Goal: Task Accomplishment & Management: Manage account settings

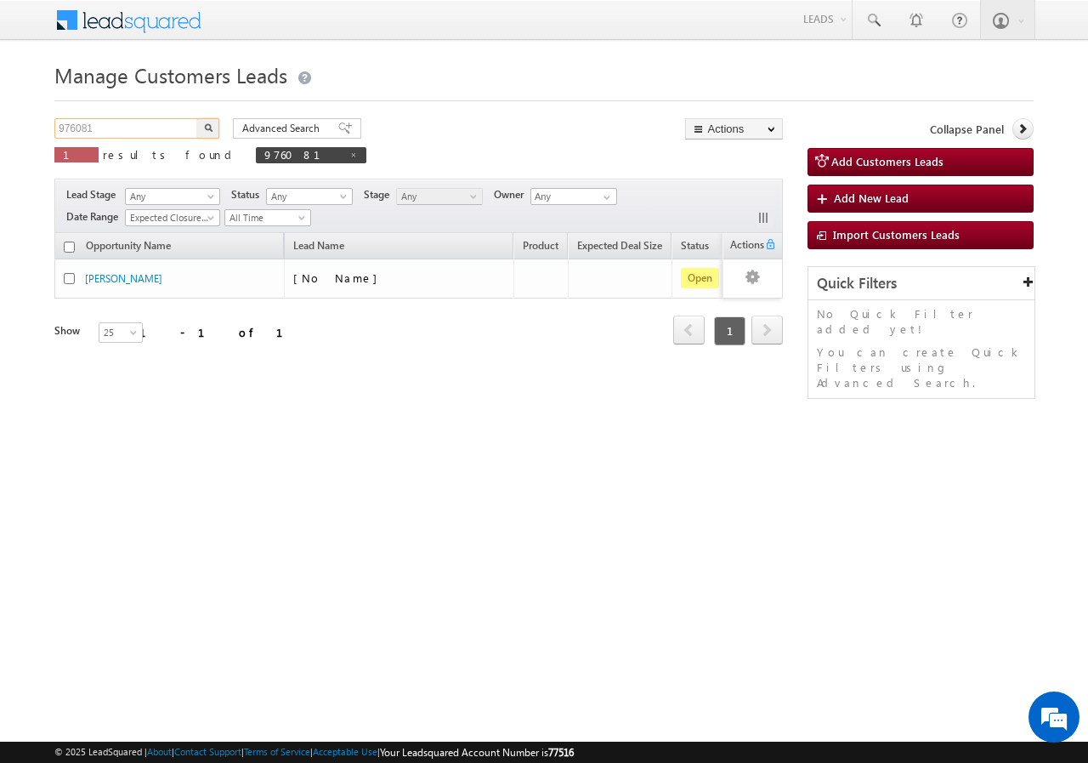
click at [120, 124] on input "976081" at bounding box center [126, 128] width 145 height 20
type input "9"
paste input "976504"
type input "976504"
click at [197, 118] on button "button" at bounding box center [208, 128] width 22 height 20
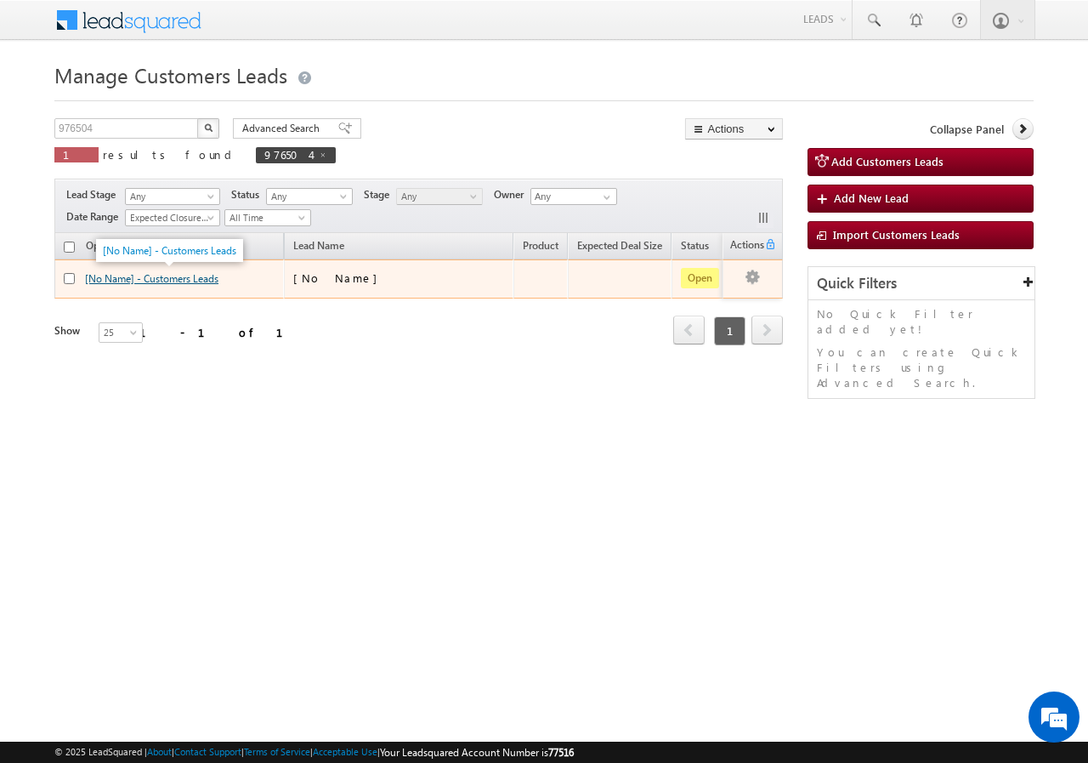
click at [145, 281] on link "[No Name] - Customers Leads" at bounding box center [151, 278] width 133 height 13
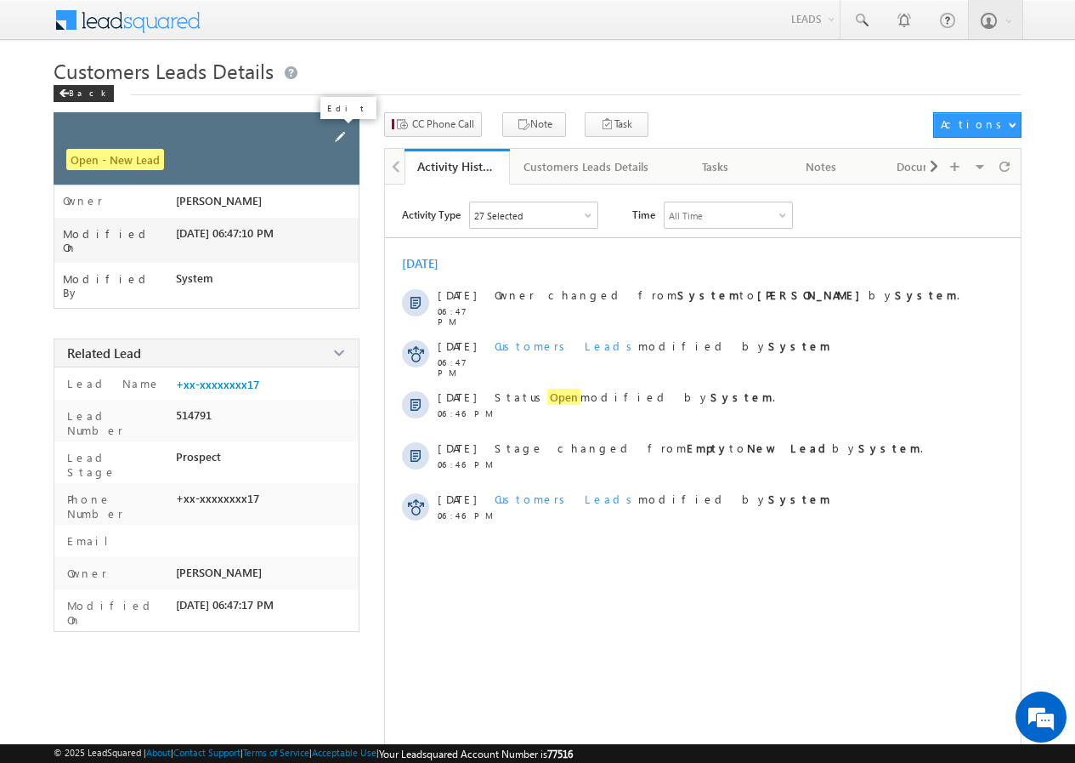
click at [345, 136] on span at bounding box center [340, 137] width 19 height 19
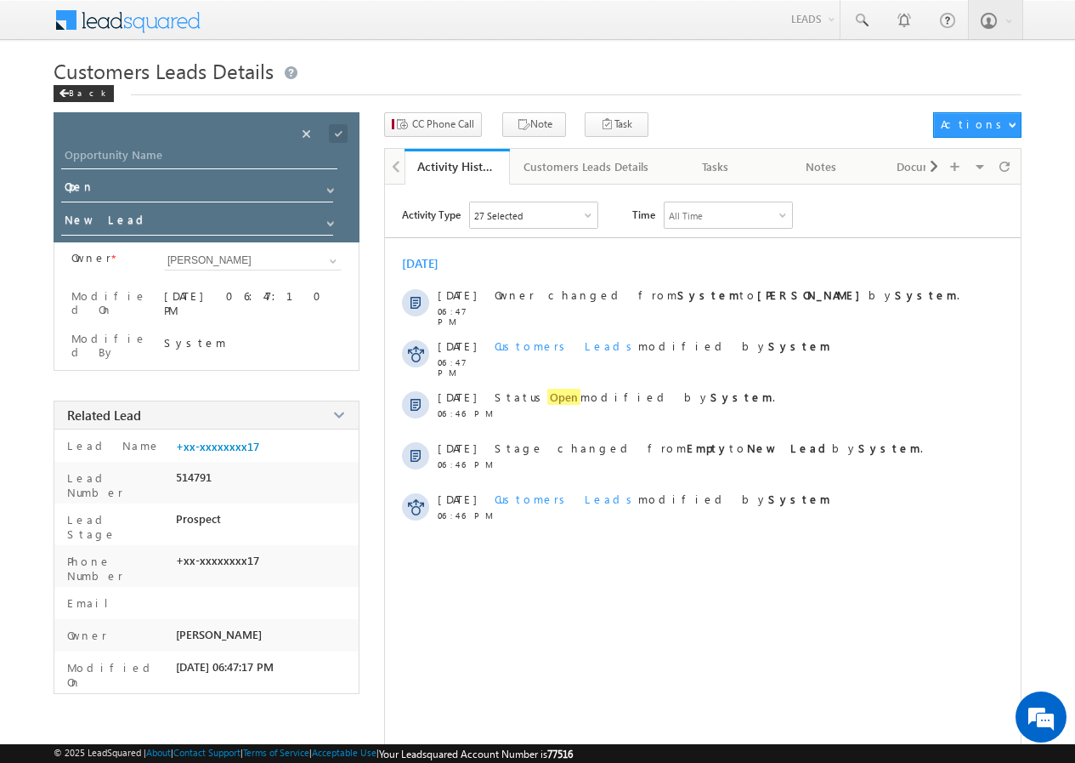
click at [228, 144] on div "Opportunity Name * Opportunity Name * Status * Status * Open Won Lost *" at bounding box center [207, 177] width 306 height 130
click at [164, 156] on input "Opportunity Name" at bounding box center [199, 157] width 276 height 24
paste input "[PERSON_NAME]"
type input "[PERSON_NAME]"
click at [340, 131] on span at bounding box center [338, 133] width 19 height 19
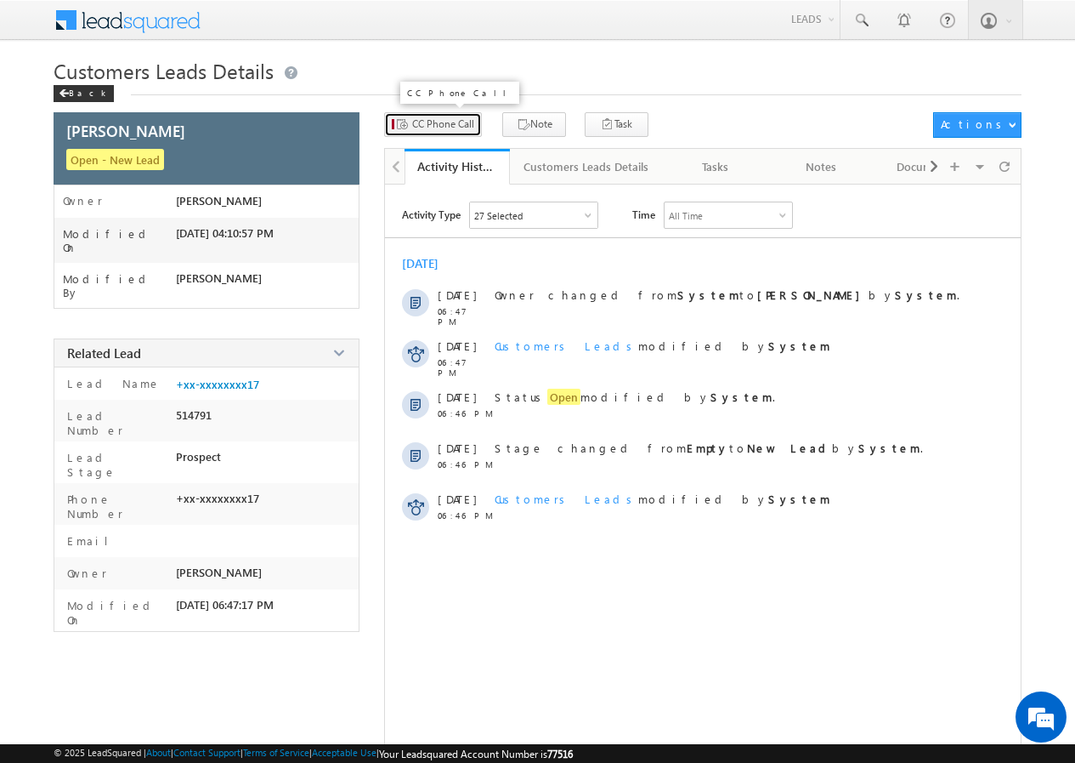
click at [442, 128] on span "CC Phone Call" at bounding box center [443, 123] width 62 height 15
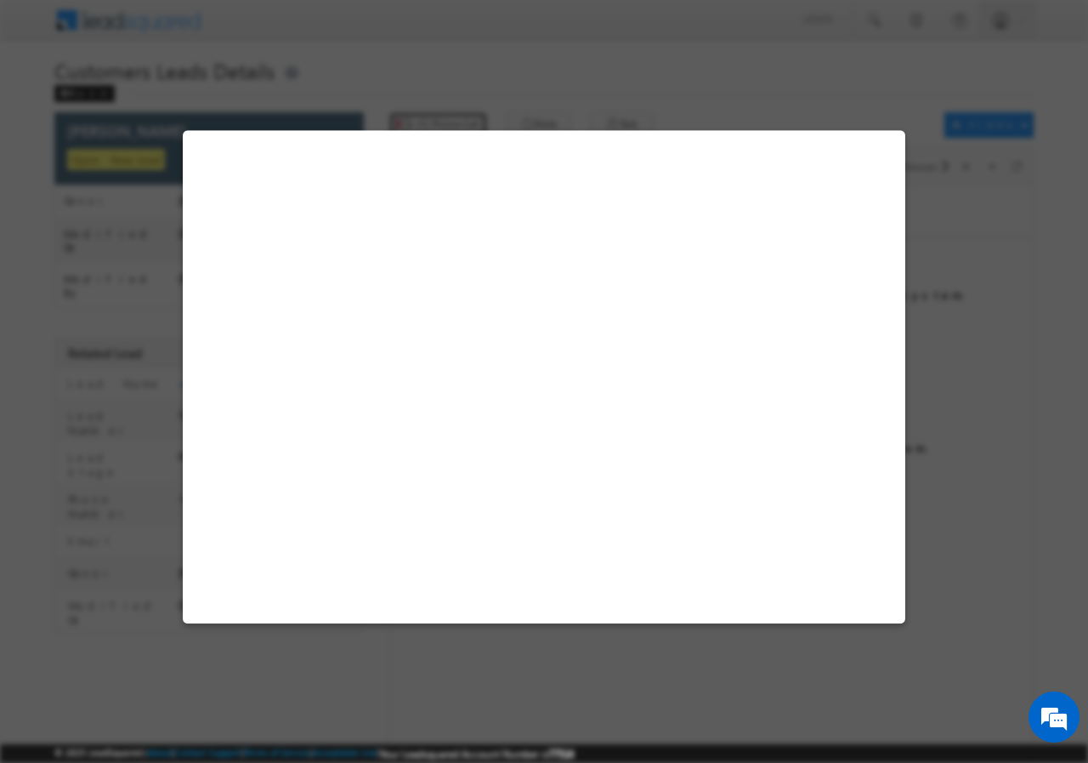
select select "Jaipur"
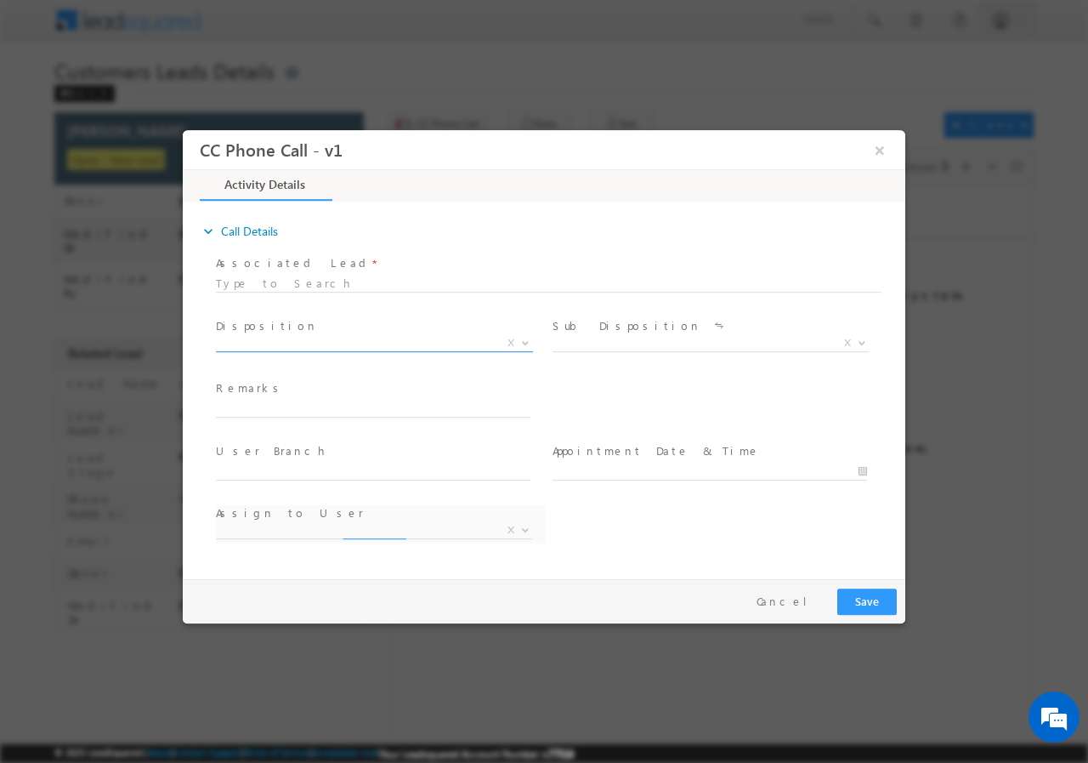
click at [525, 338] on b at bounding box center [525, 341] width 10 height 6
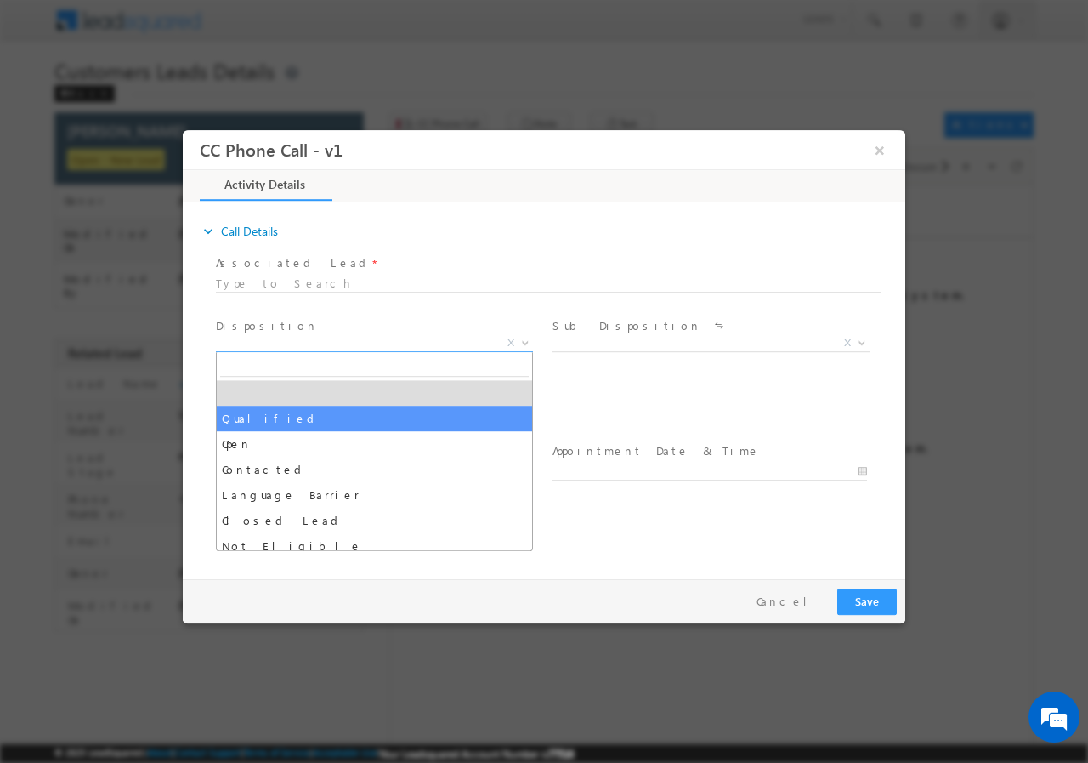
drag, startPoint x: 275, startPoint y: 418, endPoint x: 359, endPoint y: 422, distance: 84.2
select select "Qualified"
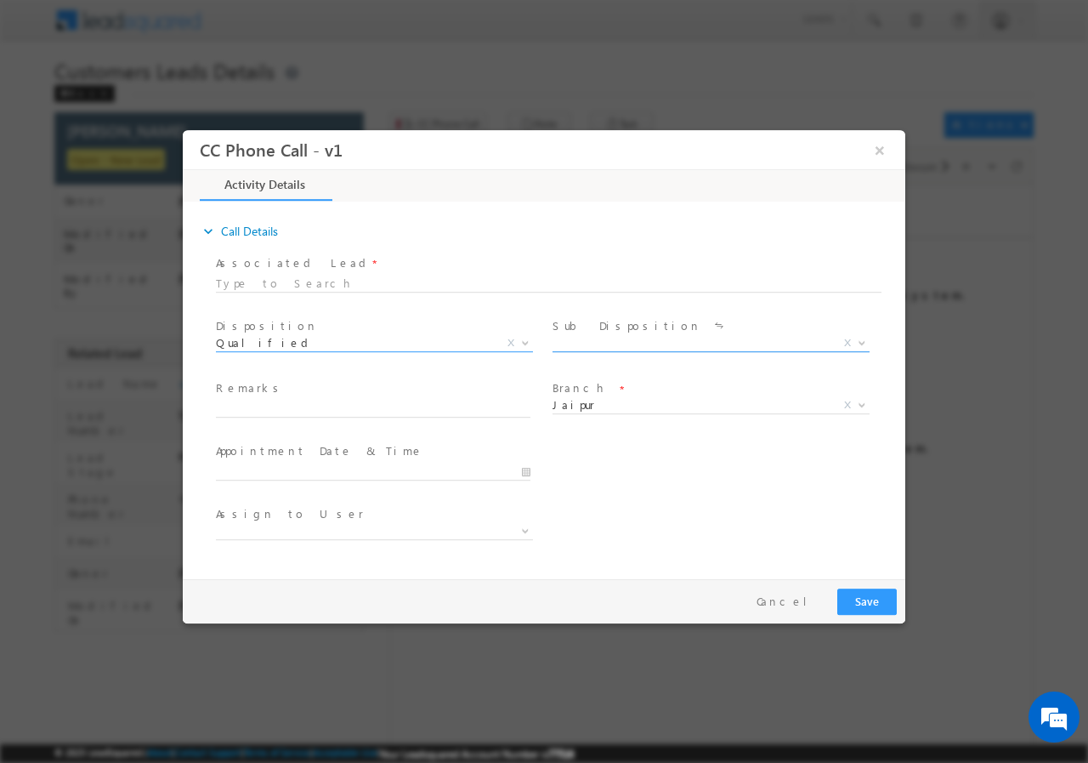
click at [858, 340] on b at bounding box center [862, 341] width 10 height 6
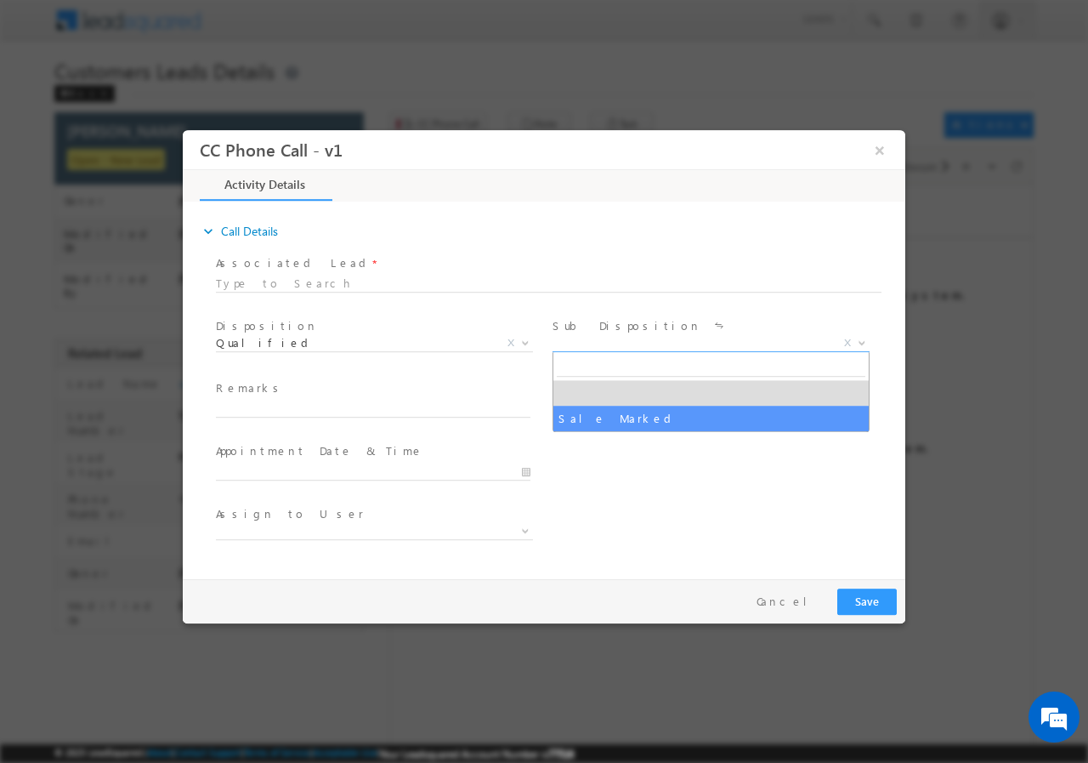
select select "Sale Marked"
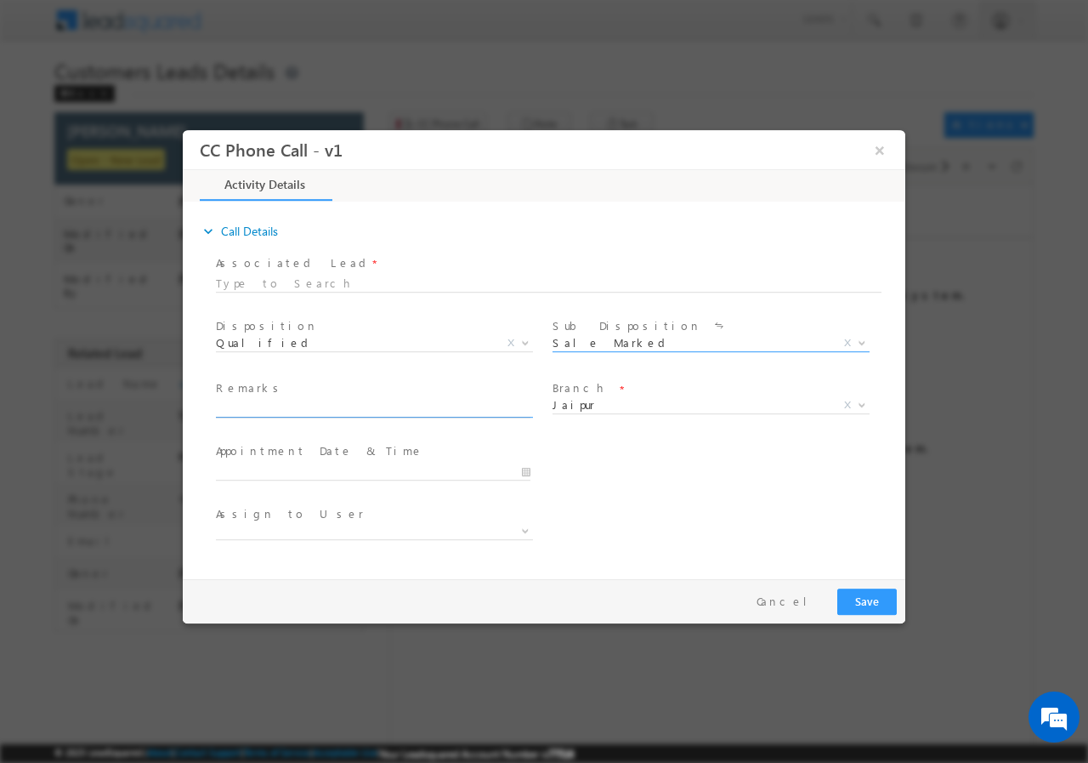
click at [344, 408] on input "text" at bounding box center [373, 408] width 315 height 17
click at [349, 403] on input "text" at bounding box center [373, 408] width 315 height 17
paste input "Kailash Jangid // 976504 // VB_Know_More // 9602274817 // Jaipur -303905 // SOC…"
type input "Kailash Jangid // 976504 // VB_Know_More // 9602274817 // Jaipur -303905 // SOC…"
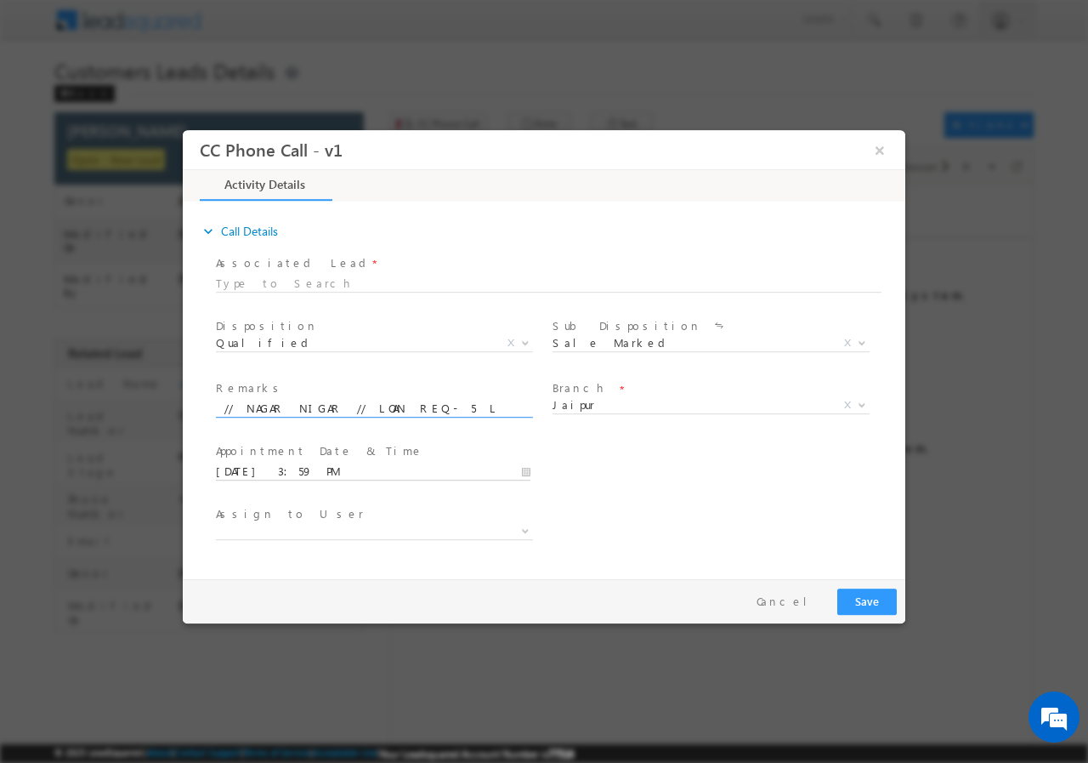
click at [521, 471] on input "10/09/2025 3:59 PM" at bounding box center [373, 470] width 315 height 17
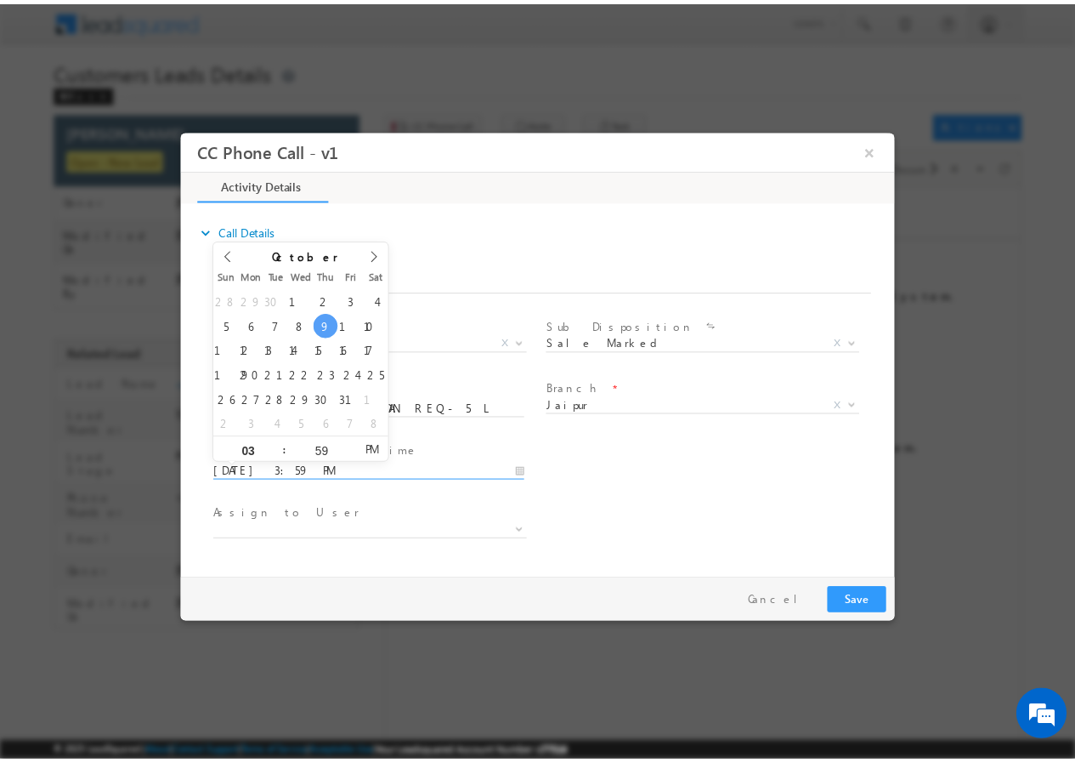
scroll to position [0, 0]
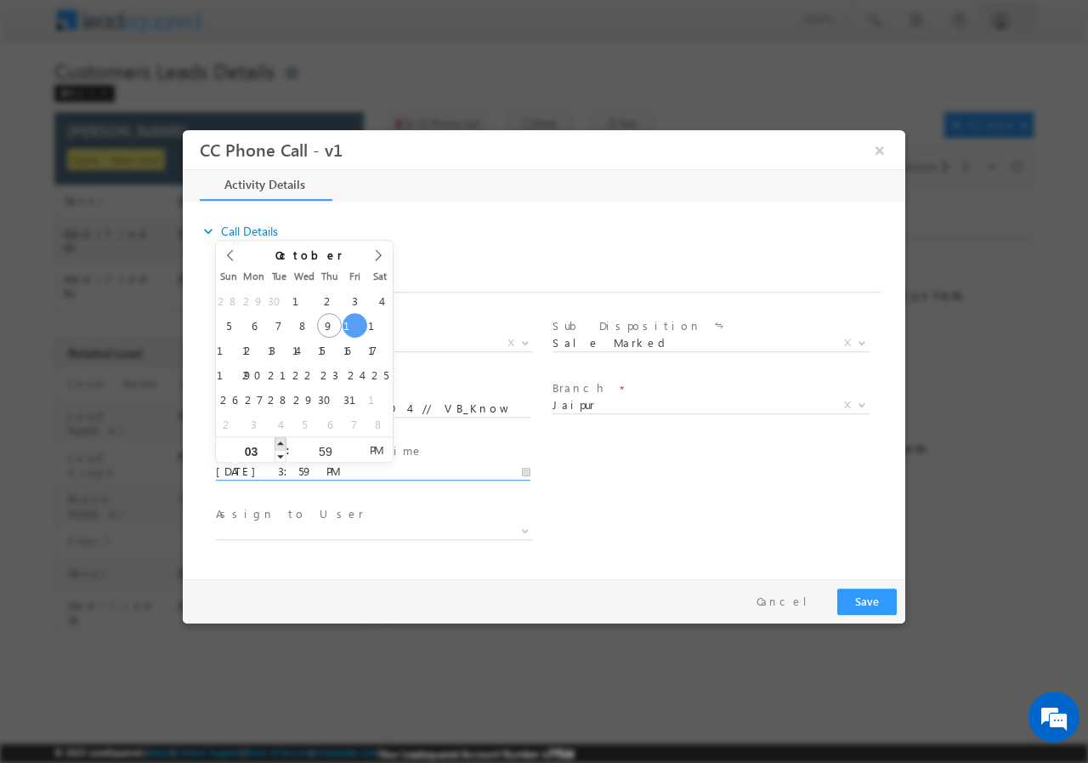
type input "10/10/2025 4:59 PM"
type input "04"
click at [281, 445] on span at bounding box center [281, 442] width 12 height 13
type input "10/10/2025 3:59 PM"
type input "03"
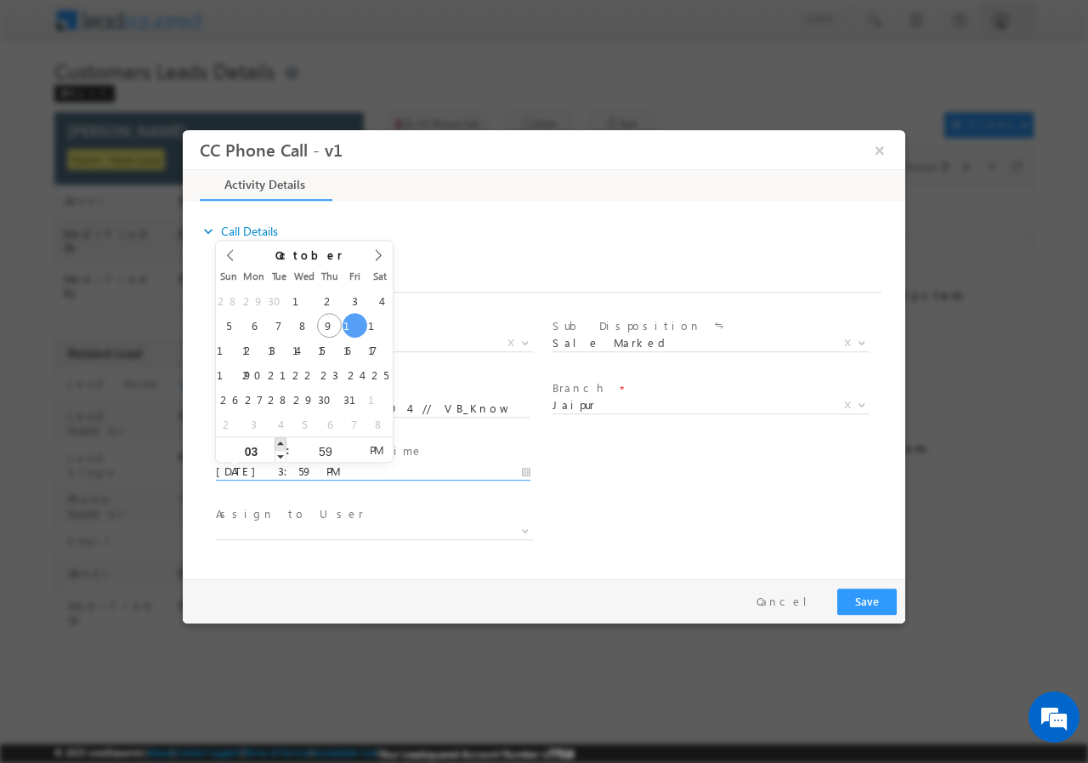
click at [275, 447] on div "03" at bounding box center [251, 449] width 71 height 26
type input "10/10/2025 4:59 PM"
type input "04"
click at [280, 441] on span at bounding box center [281, 442] width 12 height 13
type input "10/10/2025 5:59 PM"
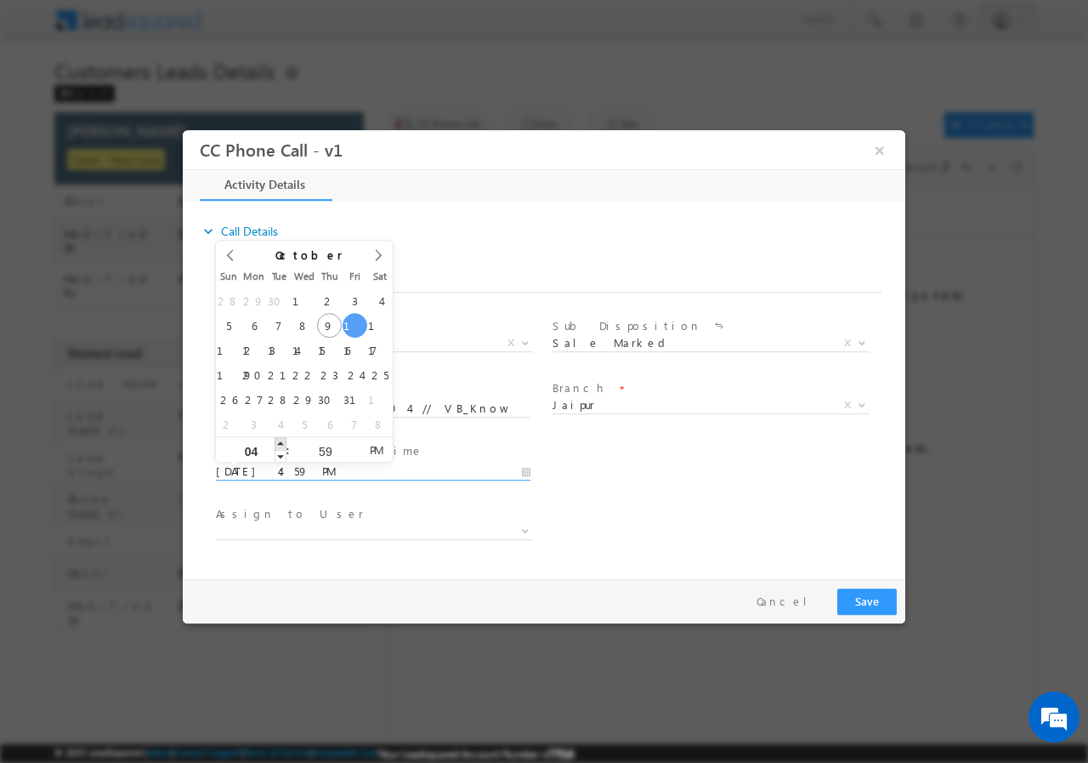
type input "05"
click at [281, 440] on span at bounding box center [281, 442] width 12 height 13
type input "10/10/2025 6:59 PM"
type input "06"
click at [281, 440] on span at bounding box center [281, 442] width 12 height 13
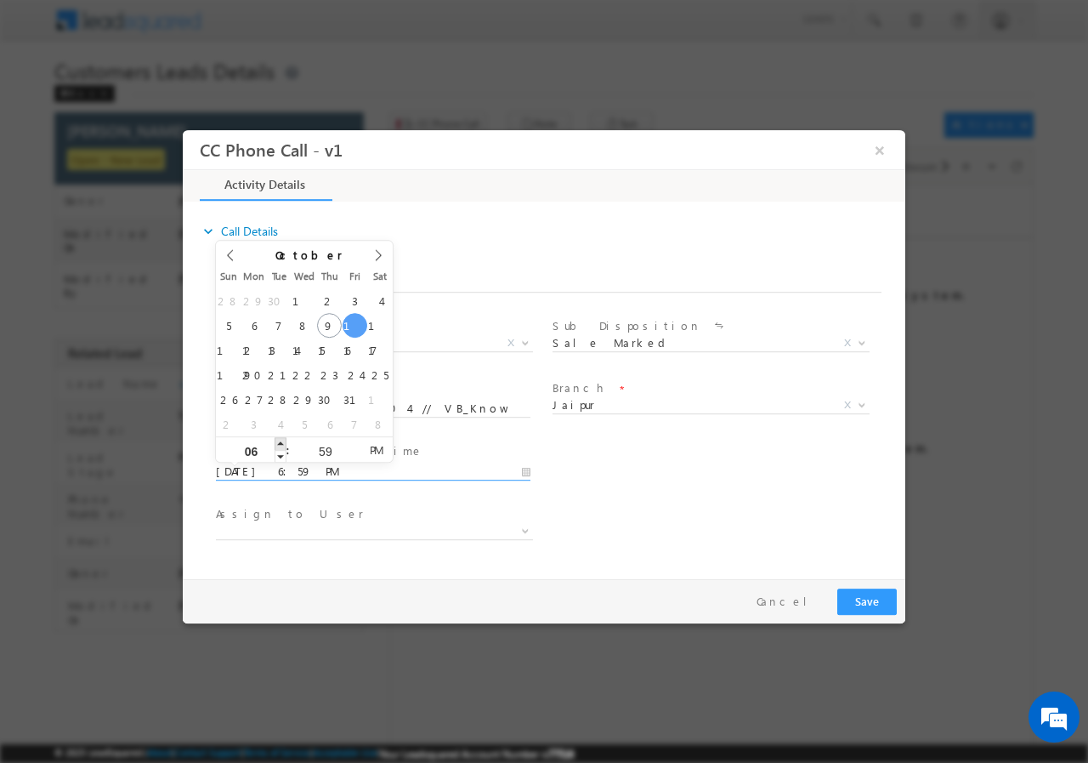
type input "10/10/2025 7:59 PM"
type input "07"
click at [281, 440] on span at bounding box center [281, 442] width 12 height 13
type input "10/10/2025 8:59 PM"
type input "08"
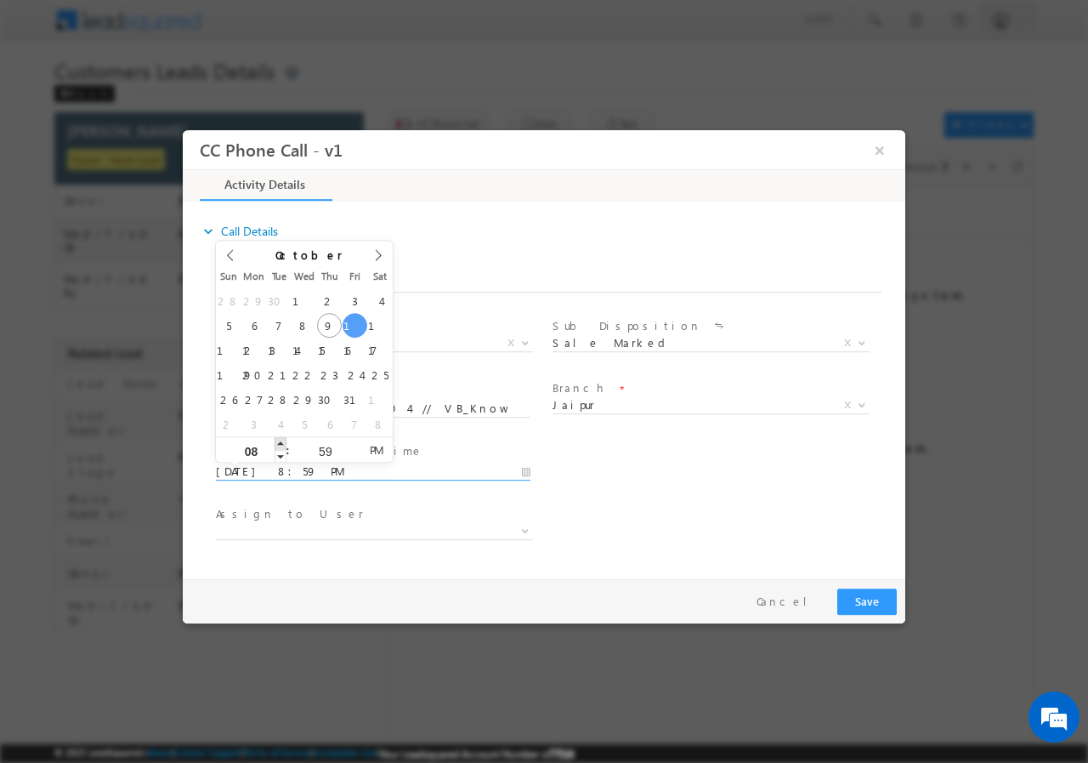
click at [281, 440] on span at bounding box center [281, 442] width 12 height 13
type input "10/10/2025 9:59 PM"
type input "09"
click at [281, 440] on span at bounding box center [281, 442] width 12 height 13
type input "10/10/2025 10:59 PM"
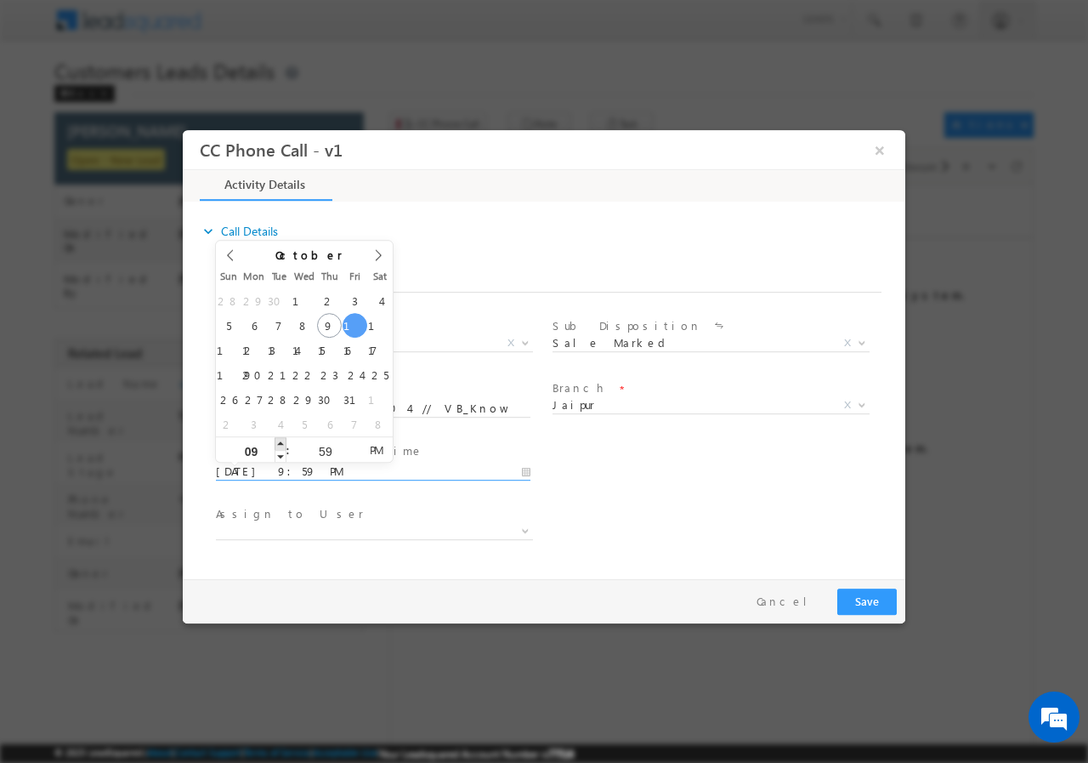
type input "10"
click at [281, 440] on span at bounding box center [281, 442] width 12 height 13
type input "10/10/2025 11:59 PM"
type input "11"
click at [281, 440] on span at bounding box center [281, 442] width 12 height 13
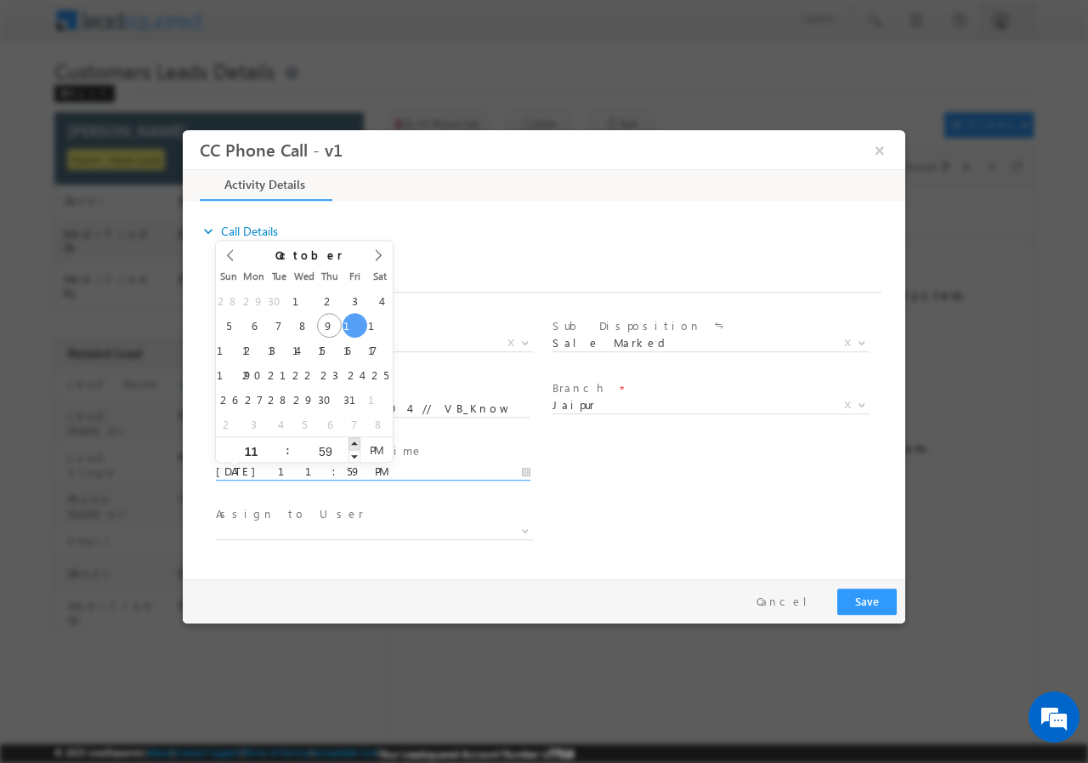
type input "10/10/2025 12:00 AM"
type input "12"
type input "00"
click at [357, 442] on span at bounding box center [355, 442] width 12 height 13
type input "10/10/2025 11:00 PM"
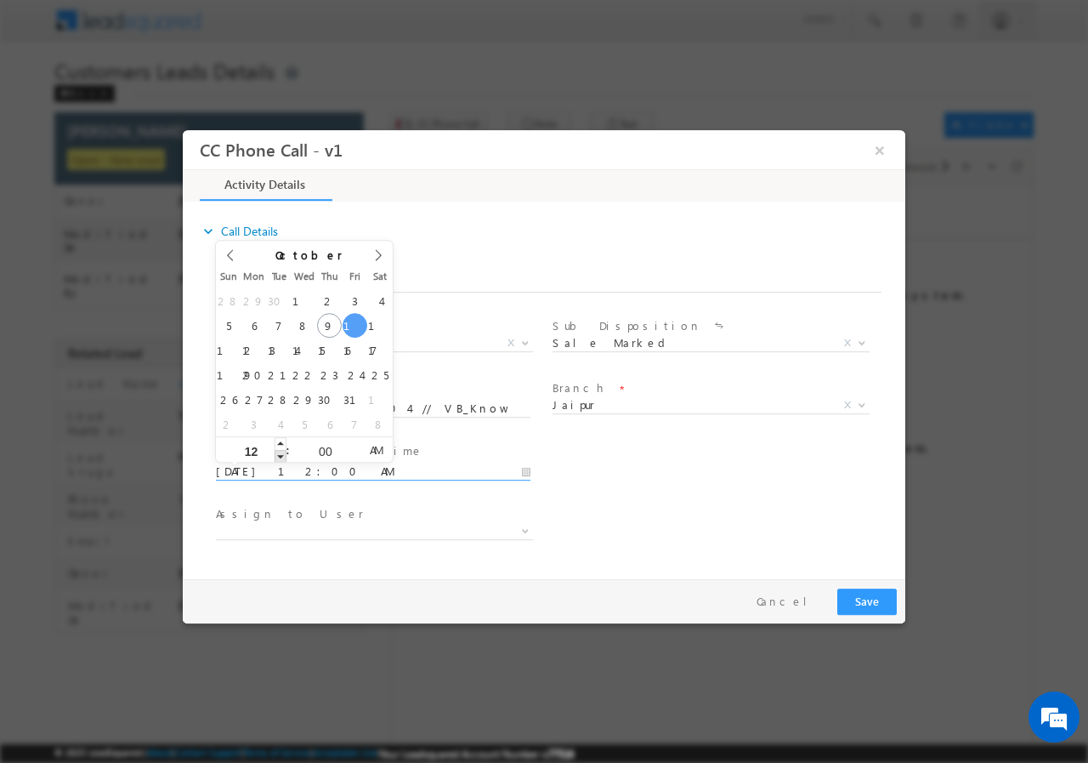
type input "11"
click at [280, 454] on span at bounding box center [281, 455] width 12 height 13
type input "10/10/2025 11:00 AM"
click at [378, 448] on span "AM" at bounding box center [375, 449] width 31 height 26
click at [580, 477] on div "User Branch * Appointment Date & Time * 10/10/2025 11:00 AM" at bounding box center [559, 469] width 693 height 63
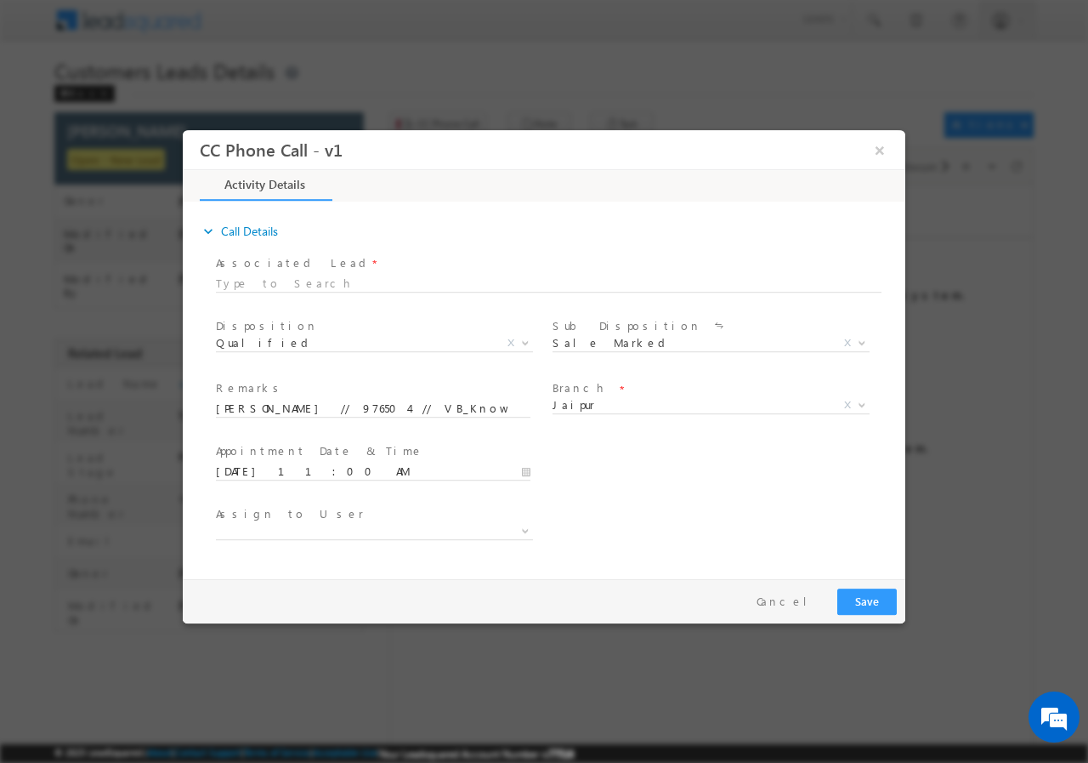
click at [385, 517] on span "Assign to User *" at bounding box center [373, 513] width 314 height 19
click at [348, 516] on span "Assign to User *" at bounding box center [373, 513] width 314 height 19
click at [339, 524] on span at bounding box center [374, 530] width 317 height 17
type input "Santosh Kanwer"
click at [869, 590] on button "Save" at bounding box center [867, 600] width 60 height 26
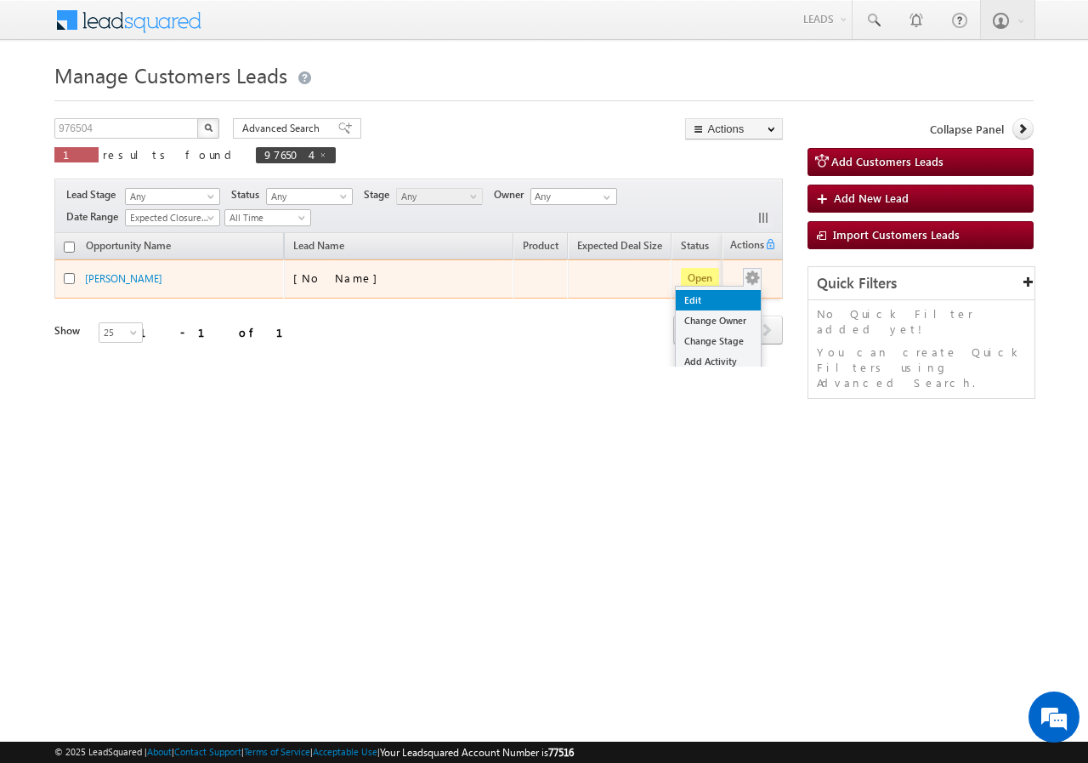
click at [700, 296] on link "Edit" at bounding box center [718, 300] width 85 height 20
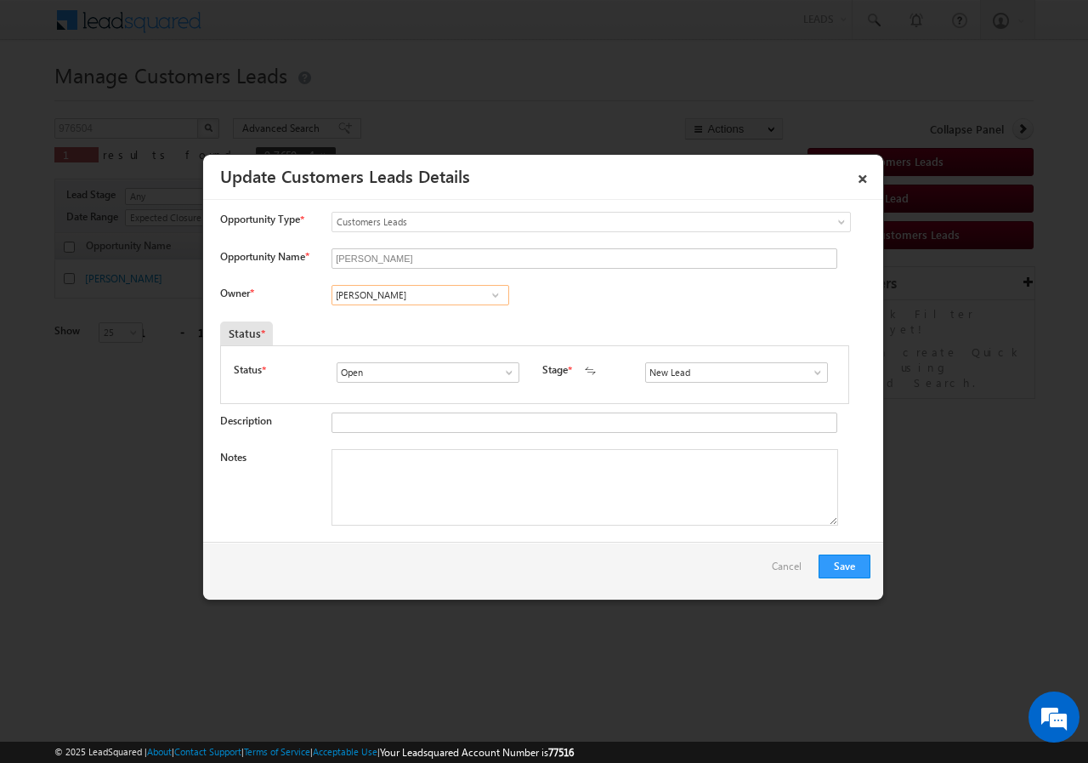
click at [423, 297] on input "[PERSON_NAME]" at bounding box center [421, 295] width 178 height 20
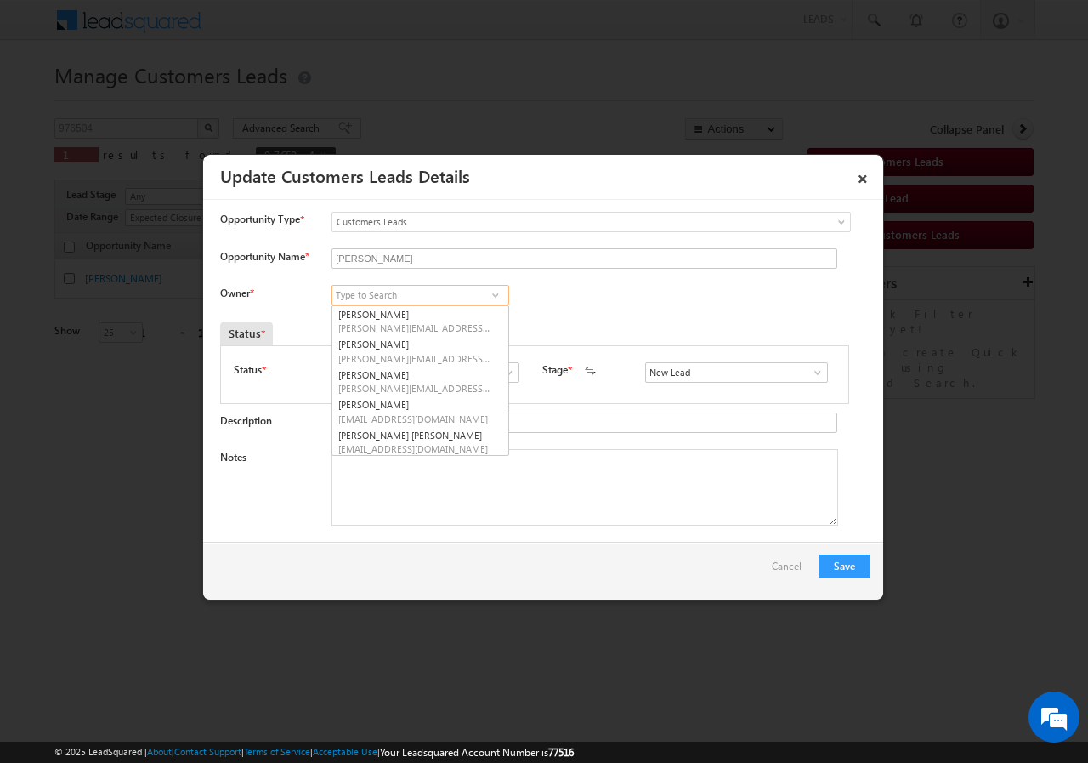
paste input "Santosh Kanwer"
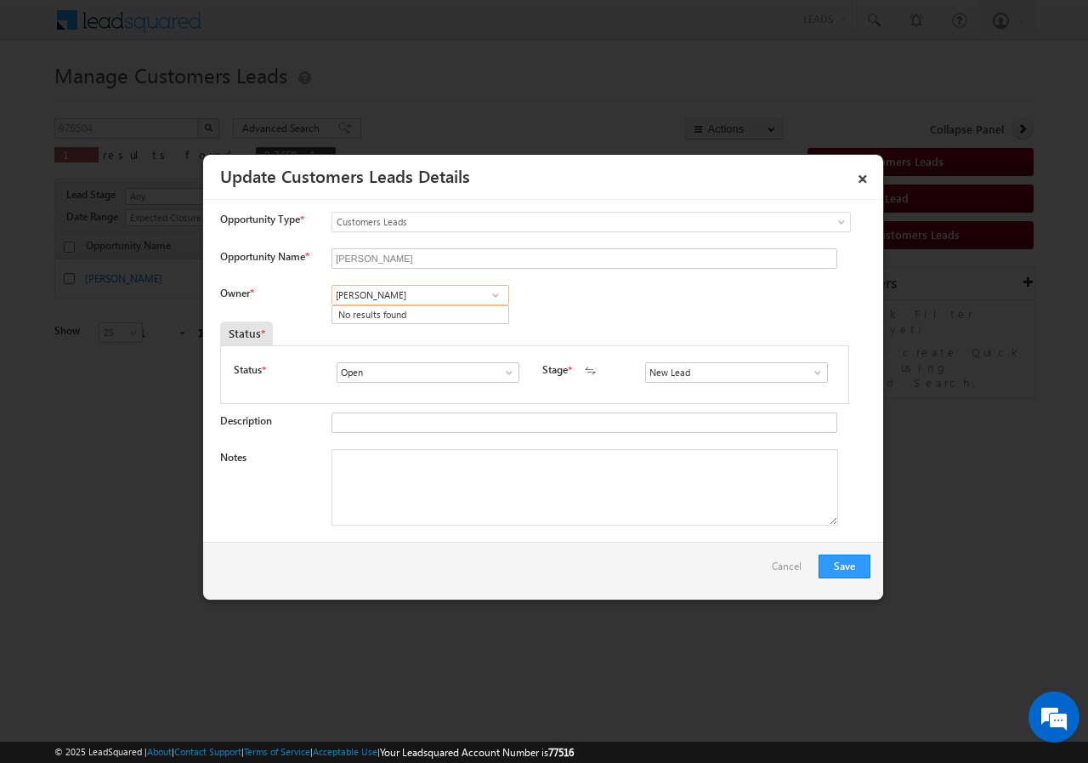
click at [474, 293] on input "Santosh Kanwer" at bounding box center [421, 295] width 178 height 20
type input "Santosh Kanwer"
click at [409, 301] on input at bounding box center [421, 295] width 178 height 20
paste input "[EMAIL_ADDRESS][PERSON_NAME][DOMAIN_NAME]"
click at [480, 292] on input "[EMAIL_ADDRESS][PERSON_NAME][DOMAIN_NAME]" at bounding box center [421, 295] width 178 height 20
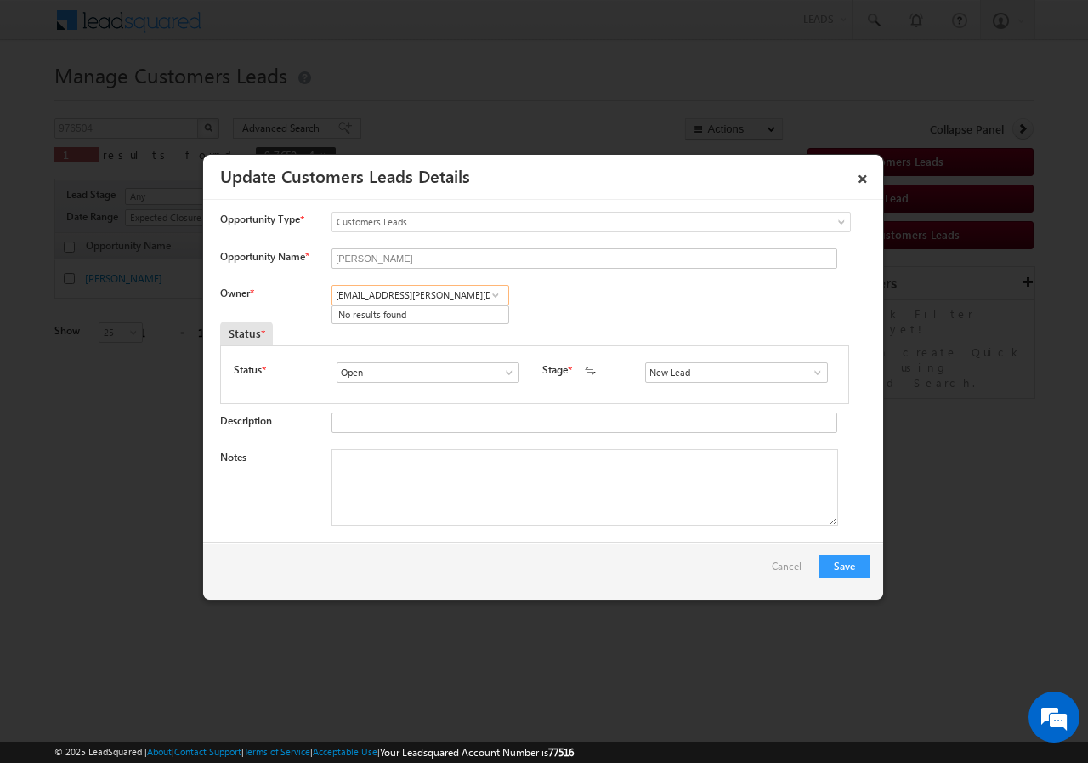
type input "[EMAIL_ADDRESS][PERSON_NAME][DOMAIN_NAME]"
click at [493, 292] on span at bounding box center [495, 295] width 17 height 14
click at [400, 292] on input at bounding box center [421, 295] width 178 height 20
paste input "Santosh Kanwer"
type input "Santosh Kanwer"
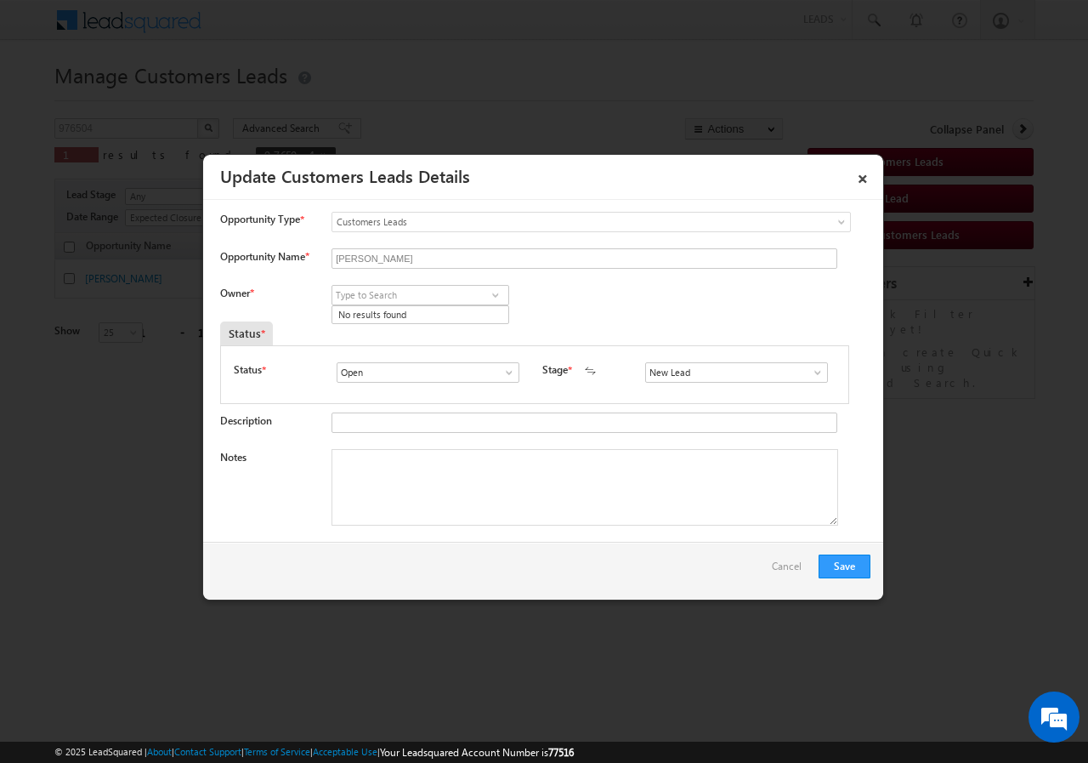
click at [492, 295] on span at bounding box center [495, 295] width 17 height 14
click at [495, 299] on span at bounding box center [495, 295] width 17 height 14
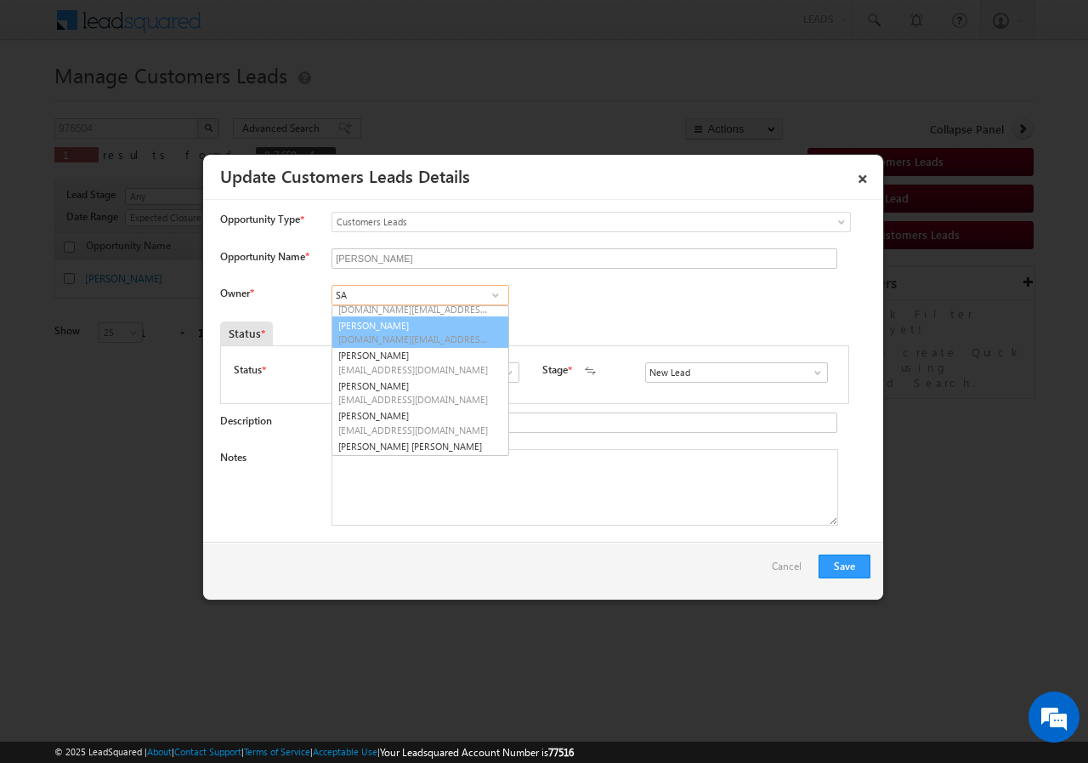
scroll to position [151, 0]
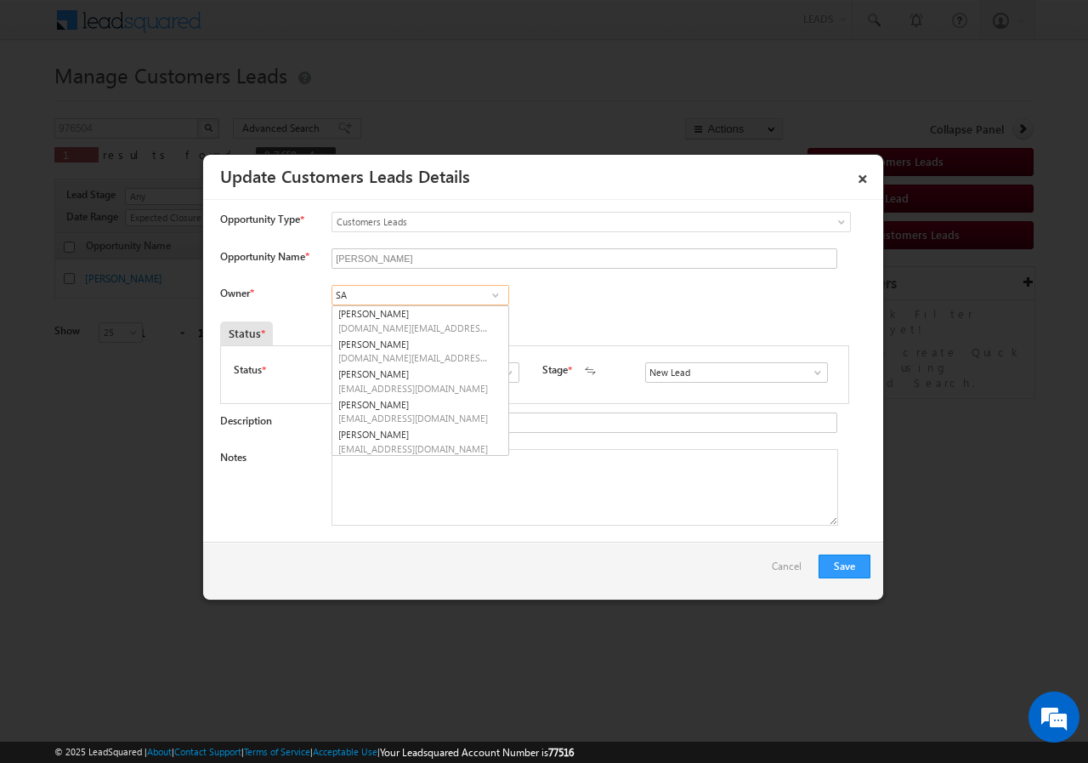
type input "SA"
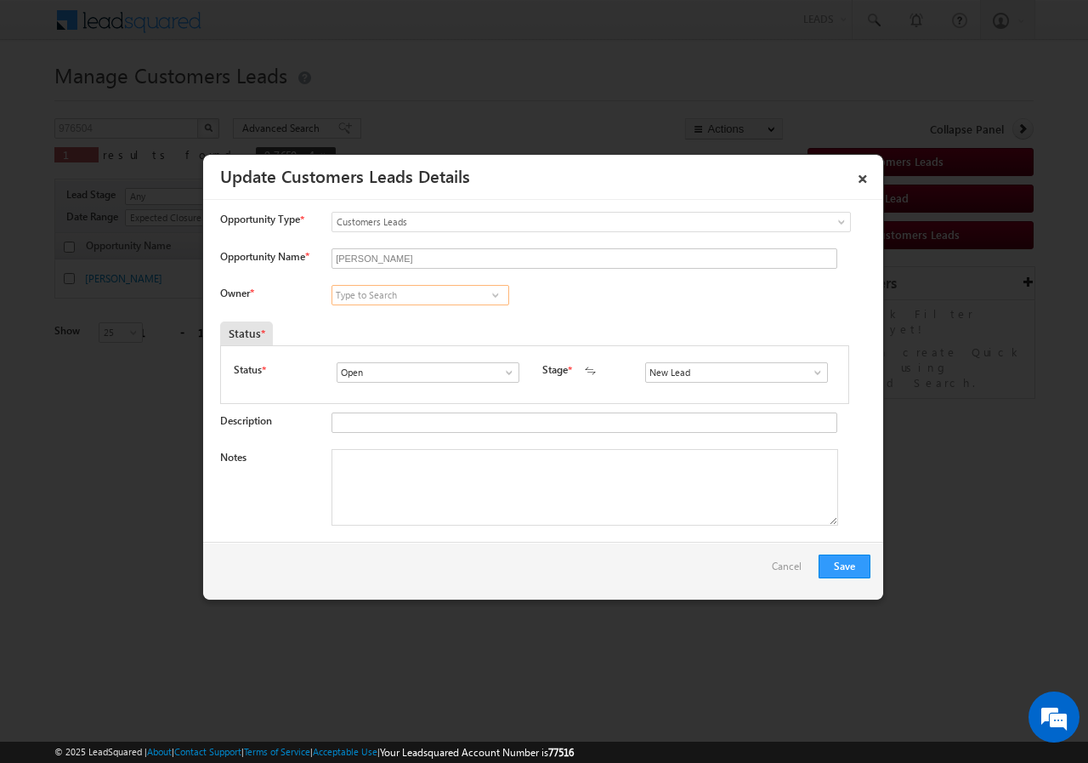
click at [388, 296] on input at bounding box center [421, 295] width 178 height 20
paste input "santosh.kanwer@sgrlimited.in"
type input "santosh.kanwer@sgrlimited.in"
click at [861, 175] on link "×" at bounding box center [862, 176] width 29 height 30
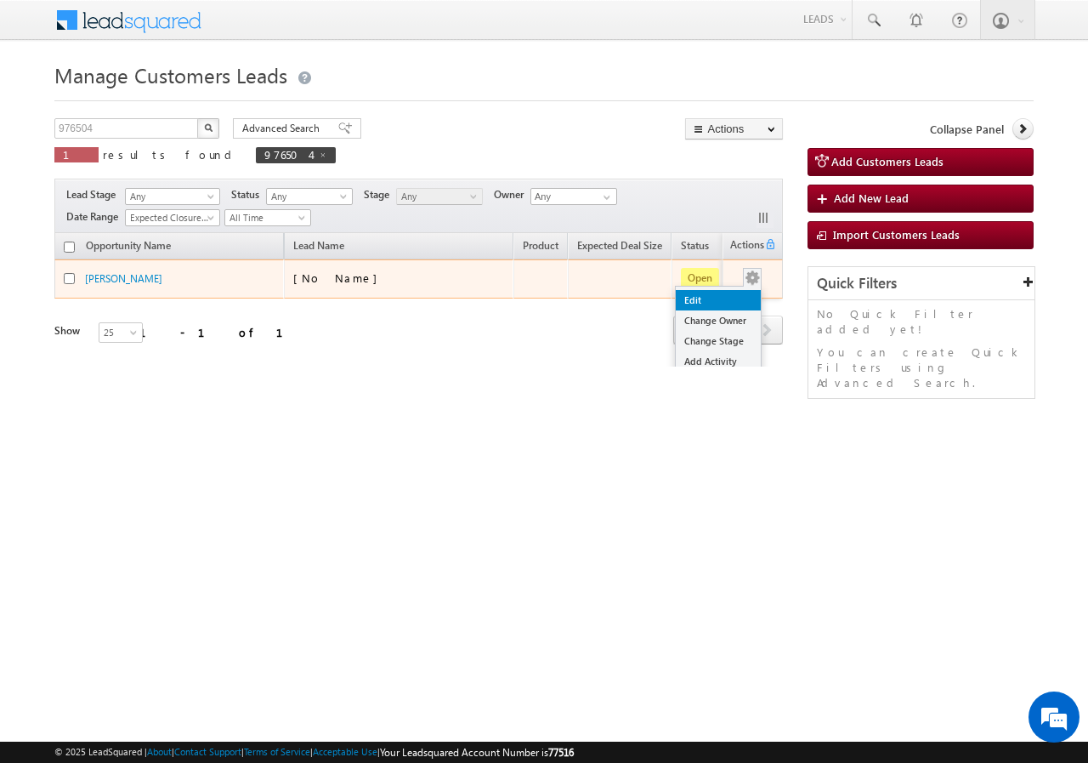
click at [707, 303] on link "Edit" at bounding box center [718, 300] width 85 height 20
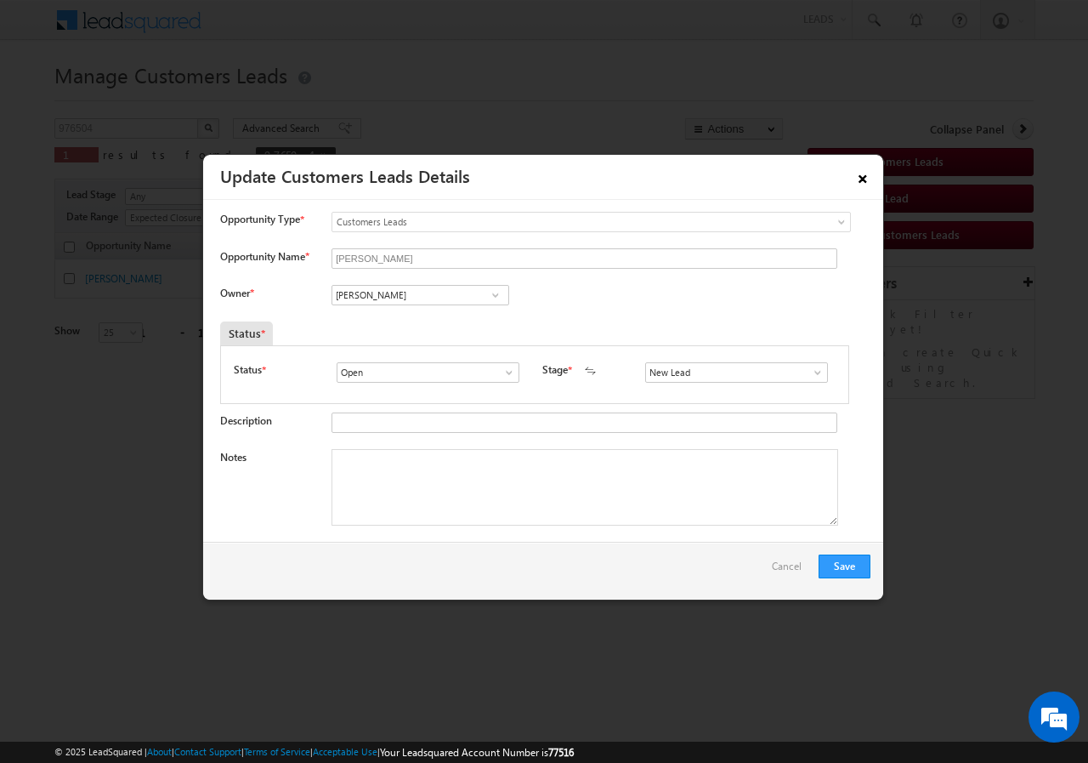
click at [863, 173] on link "×" at bounding box center [862, 176] width 29 height 30
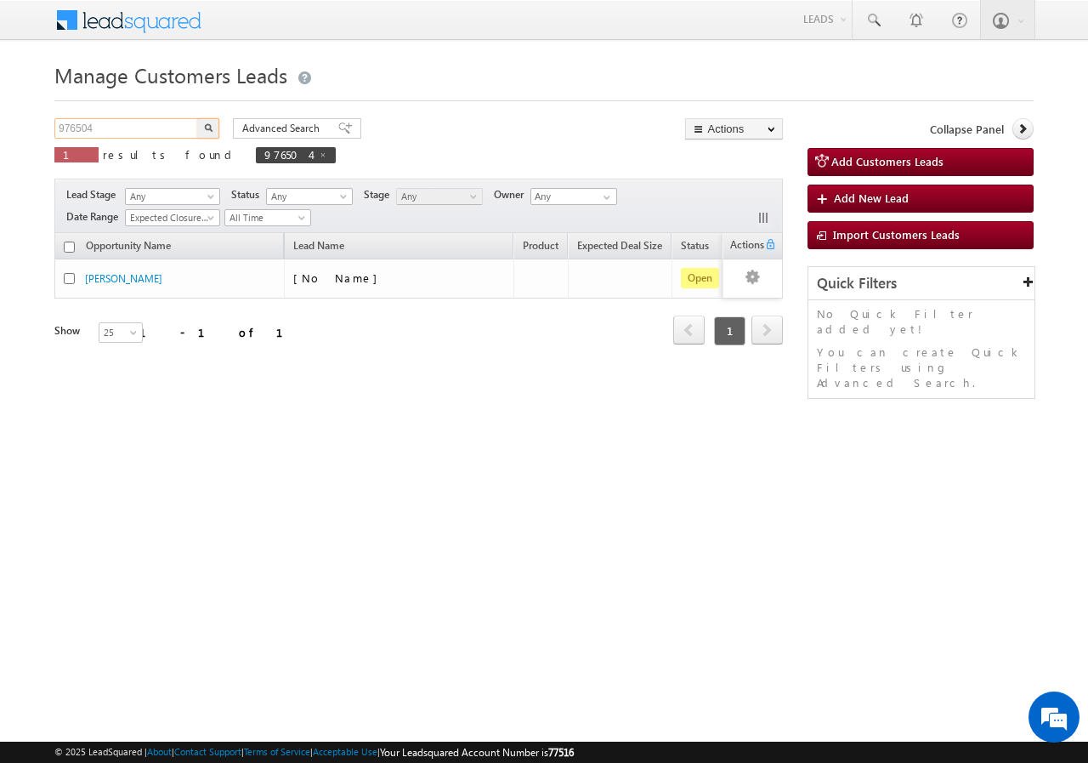
click at [128, 127] on input "976504" at bounding box center [126, 128] width 145 height 20
type input "9"
type input "Search Customers Leads"
click at [128, 128] on input "text" at bounding box center [126, 128] width 145 height 20
paste input "976504"
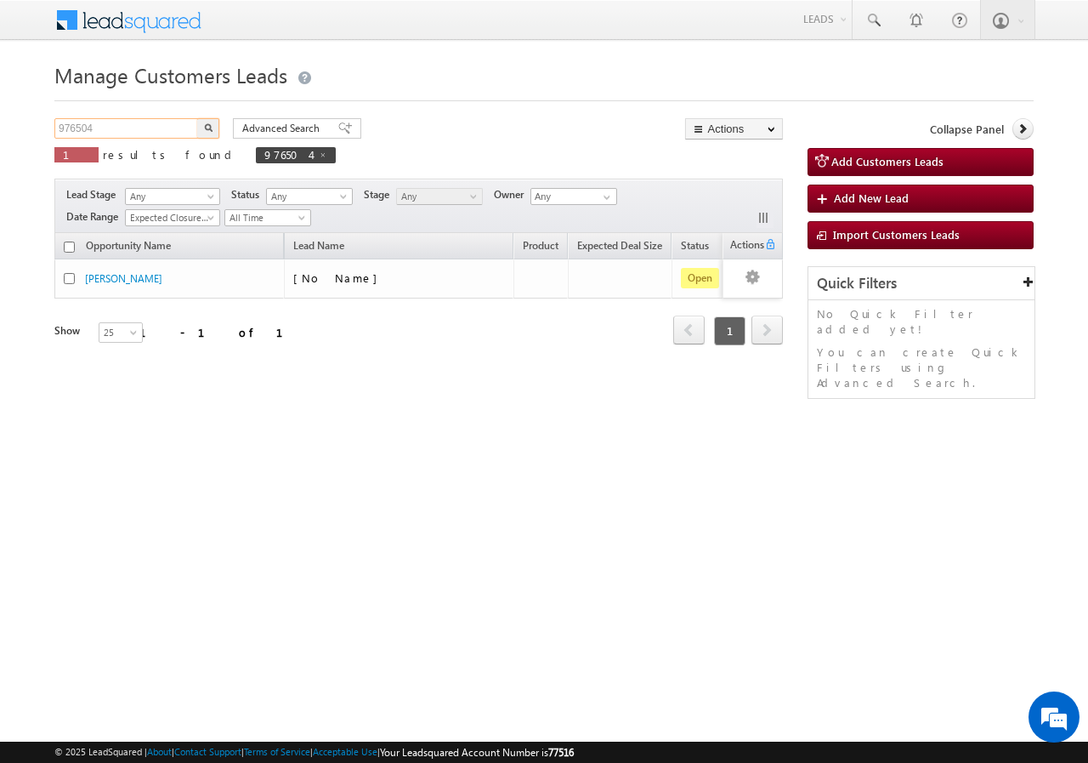
type input "976504"
click at [207, 128] on img "button" at bounding box center [208, 127] width 9 height 9
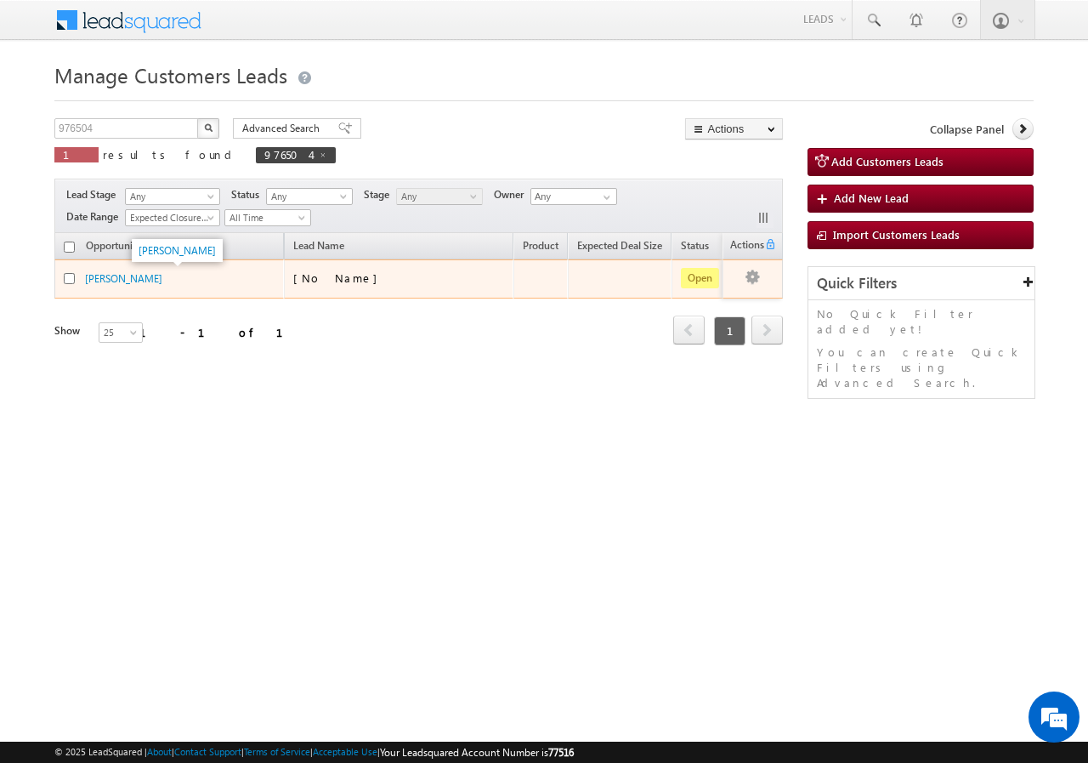
click at [149, 275] on div "[PERSON_NAME]" at bounding box center [170, 278] width 170 height 16
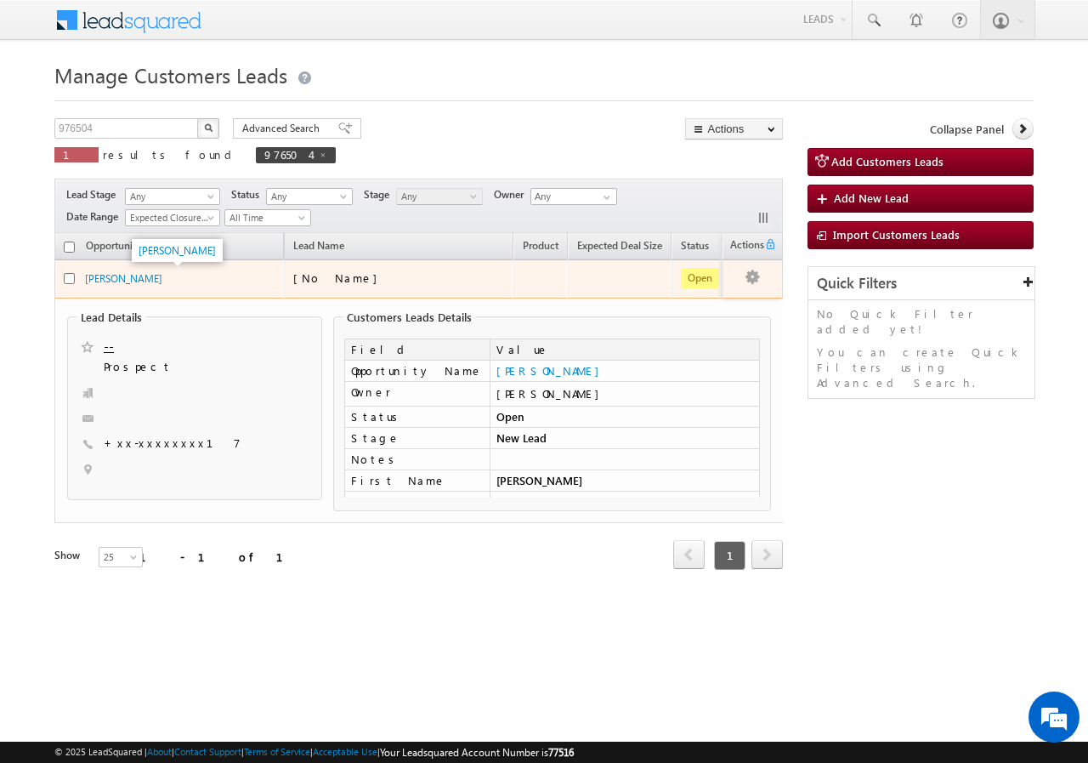
click at [149, 275] on div "[PERSON_NAME]" at bounding box center [170, 278] width 170 height 16
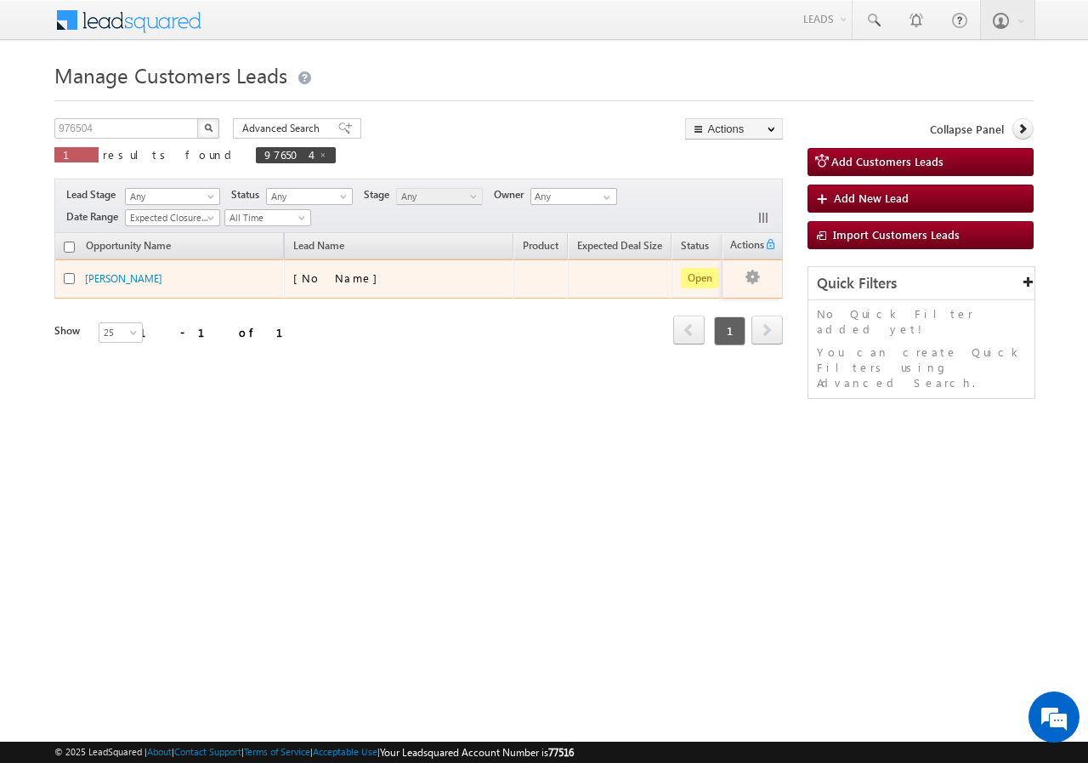
click at [706, 276] on span "Open" at bounding box center [700, 278] width 38 height 20
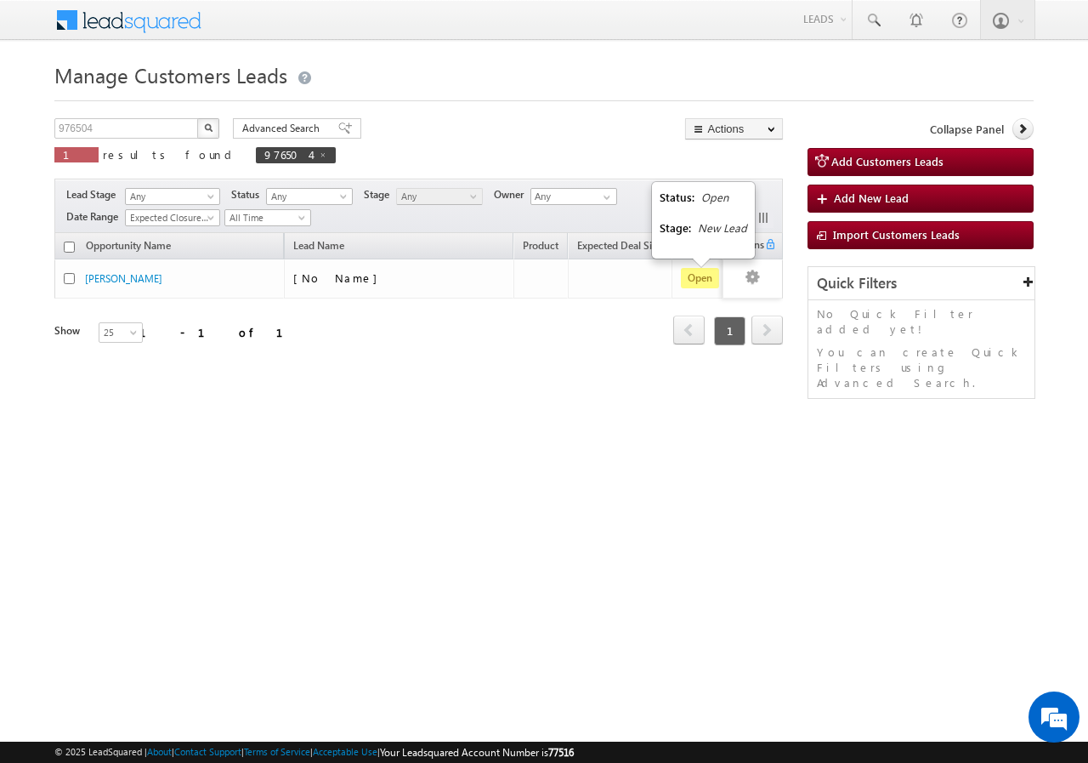
drag, startPoint x: 592, startPoint y: 428, endPoint x: 465, endPoint y: 380, distance: 135.3
click at [593, 425] on div "Manage Customers Leads 976504 X 1 results found 976504 Advanced Search Advanced…" at bounding box center [543, 269] width 979 height 425
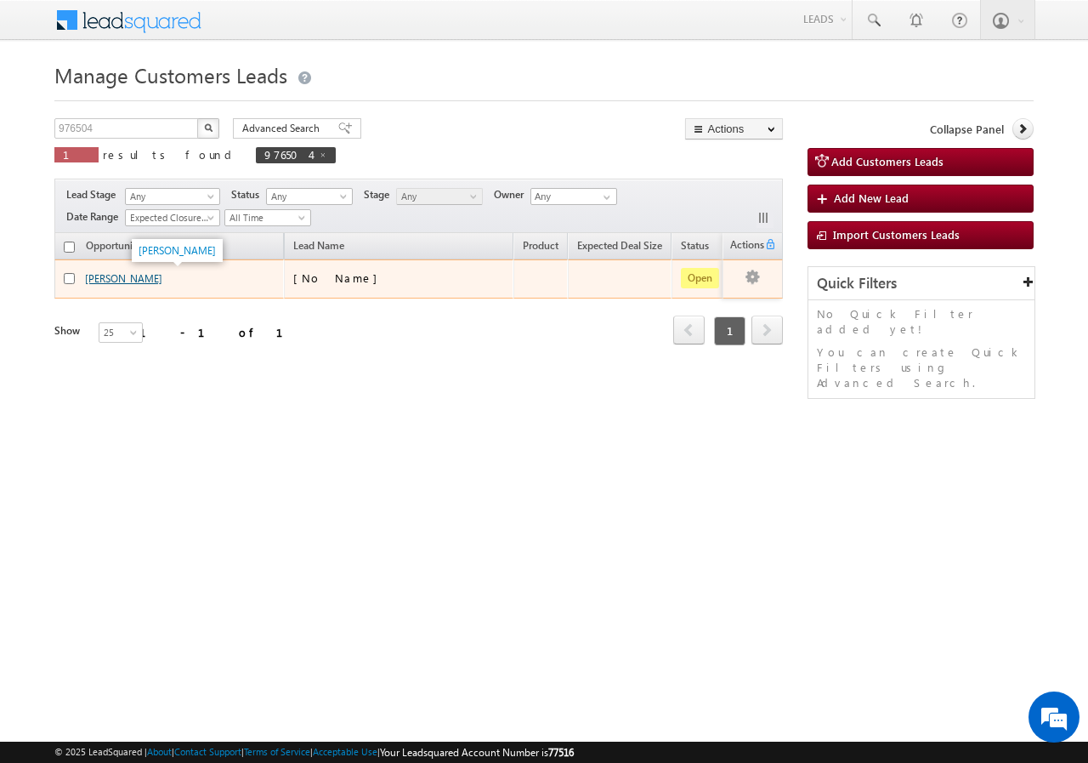
click at [130, 273] on link "[PERSON_NAME]" at bounding box center [123, 278] width 77 height 13
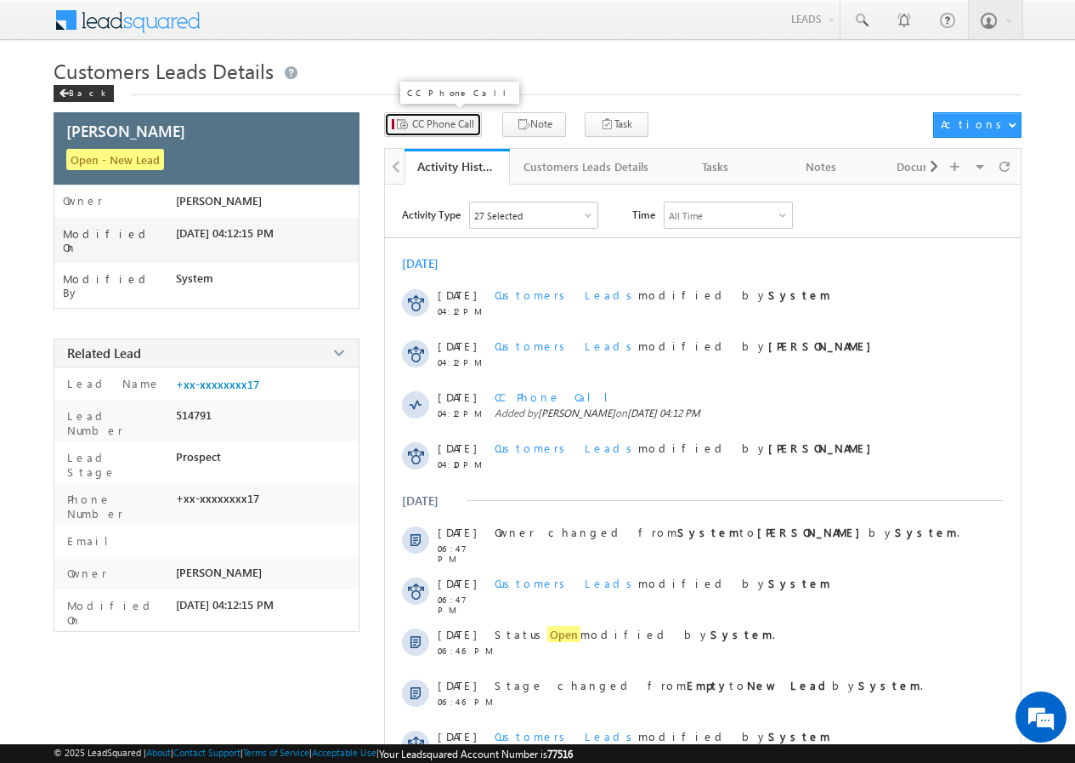
click at [432, 131] on span "CC Phone Call" at bounding box center [443, 123] width 62 height 15
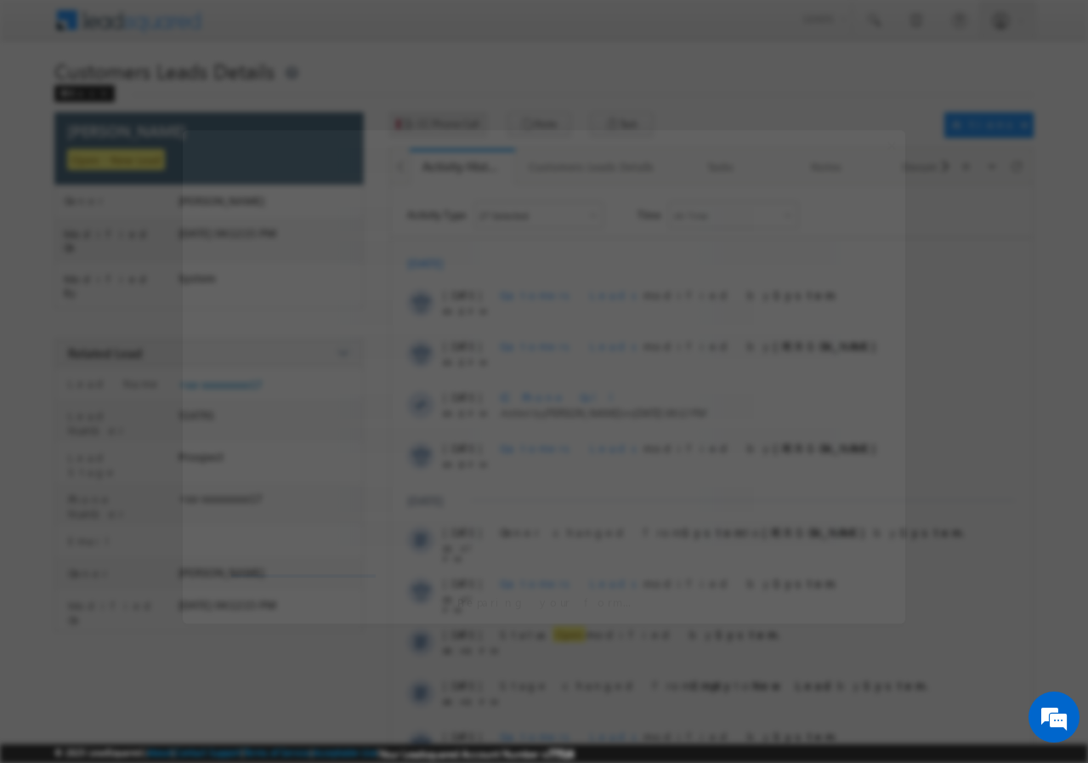
click at [432, 131] on div at bounding box center [544, 381] width 1088 height 763
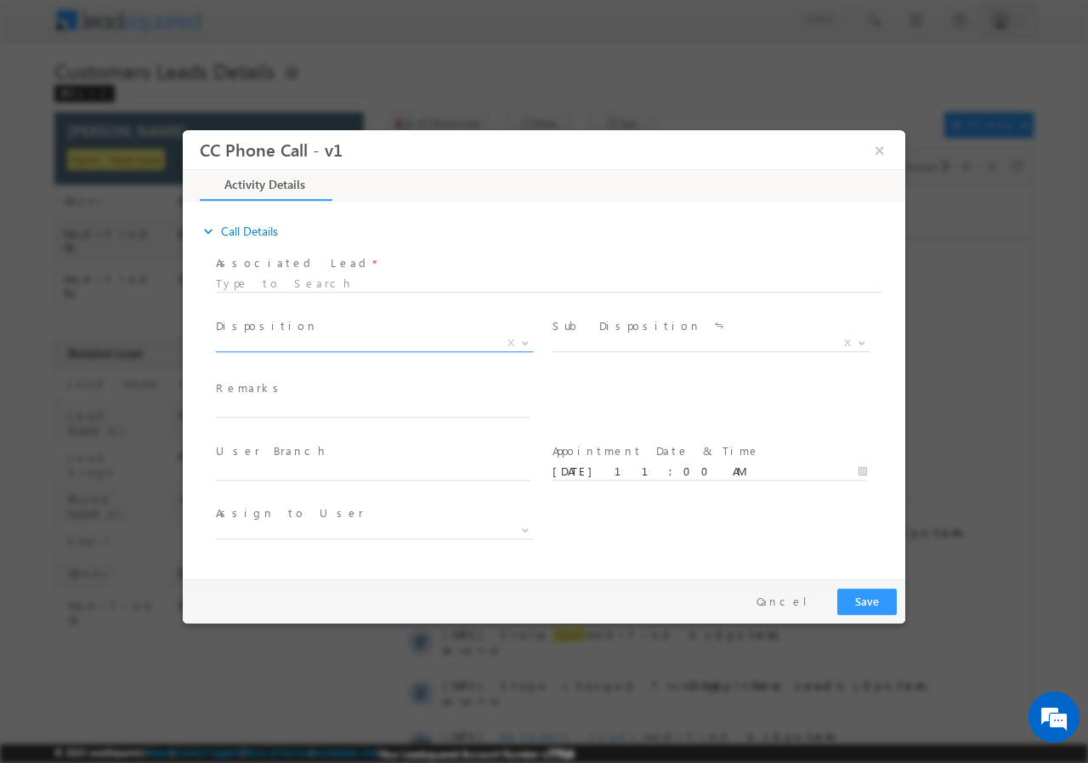
click at [522, 344] on span at bounding box center [523, 342] width 17 height 22
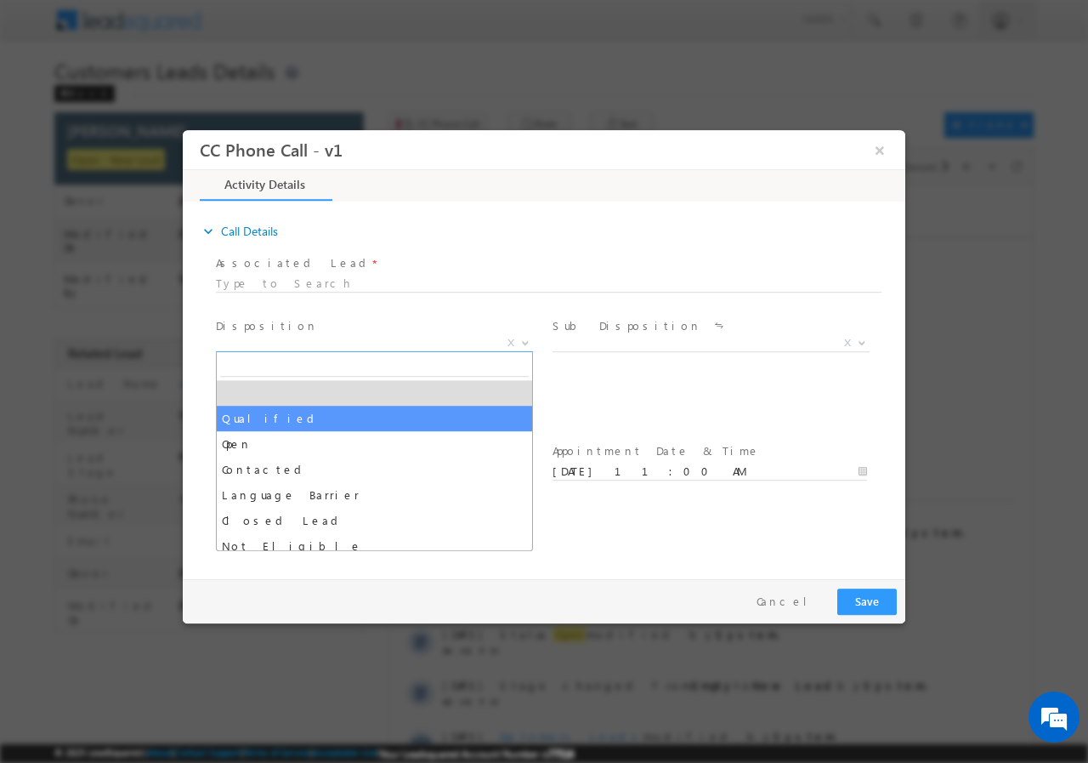
drag, startPoint x: 301, startPoint y: 420, endPoint x: 884, endPoint y: 418, distance: 583.2
select select "Qualified"
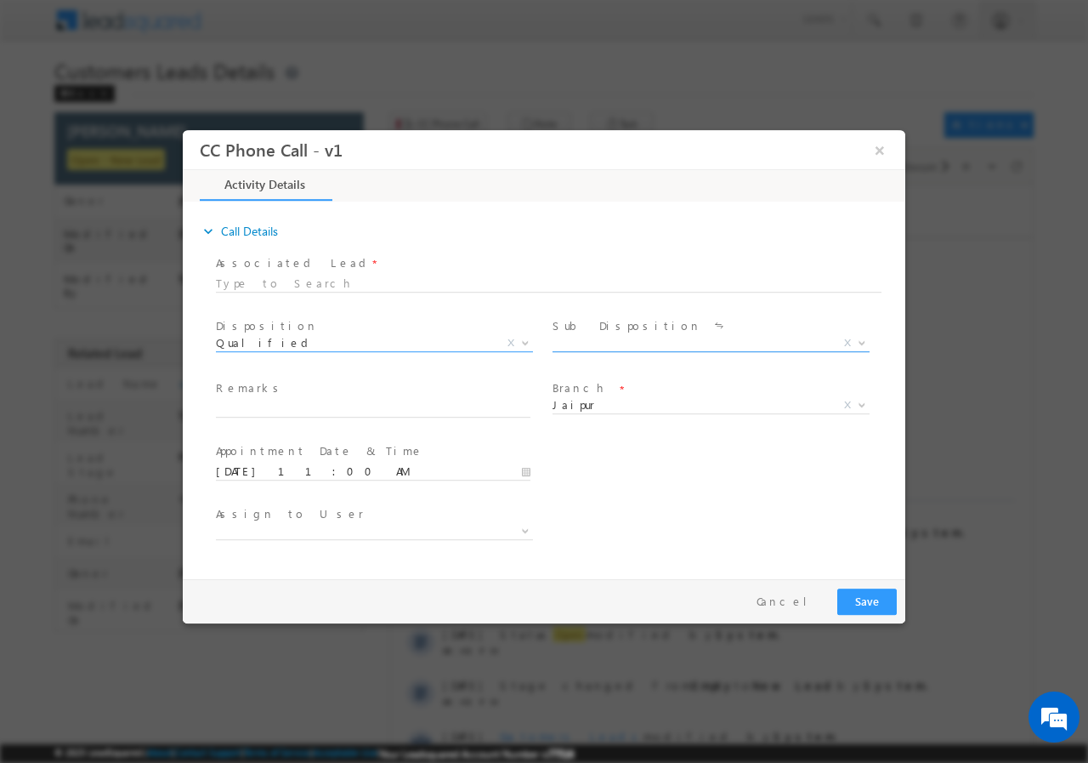
click at [861, 342] on b at bounding box center [862, 341] width 10 height 6
select select "Sale Marked"
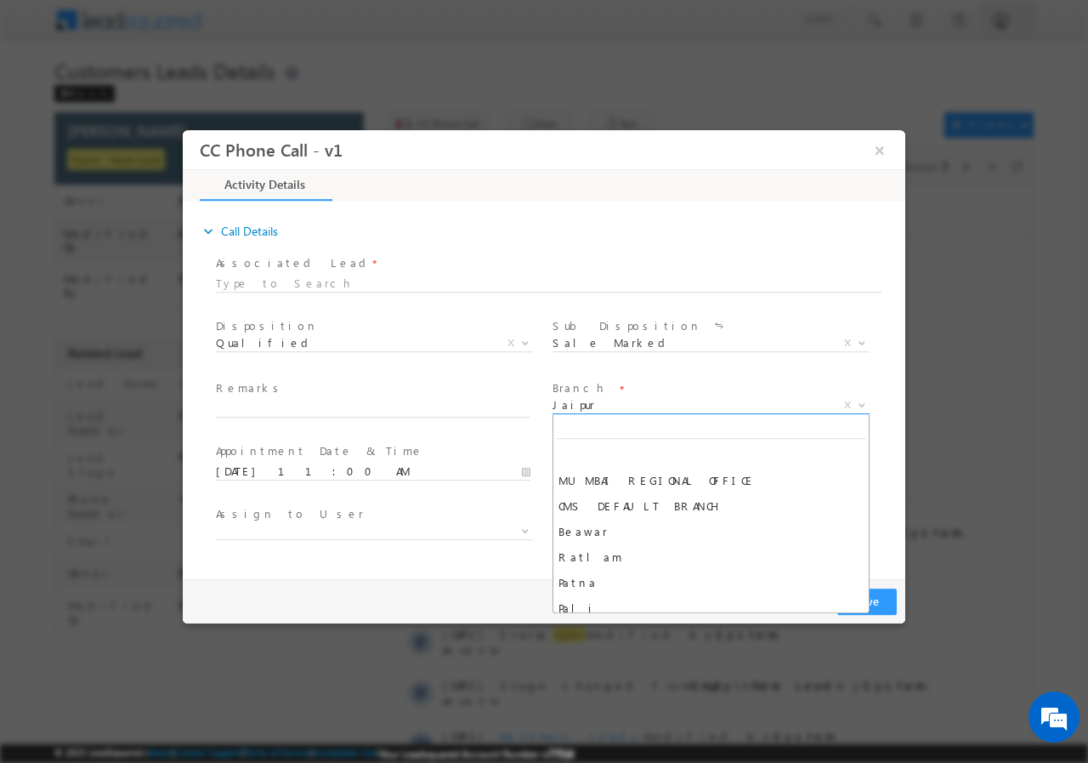
click at [720, 401] on span "Jaipur" at bounding box center [691, 403] width 276 height 15
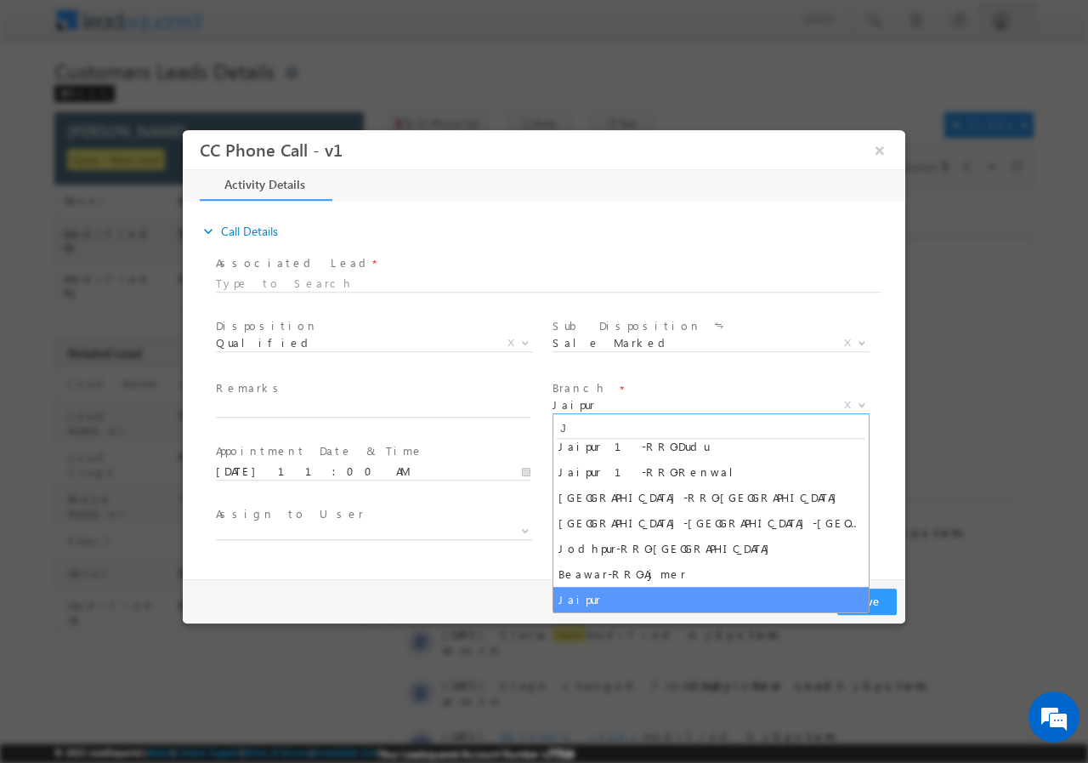
scroll to position [391, 0]
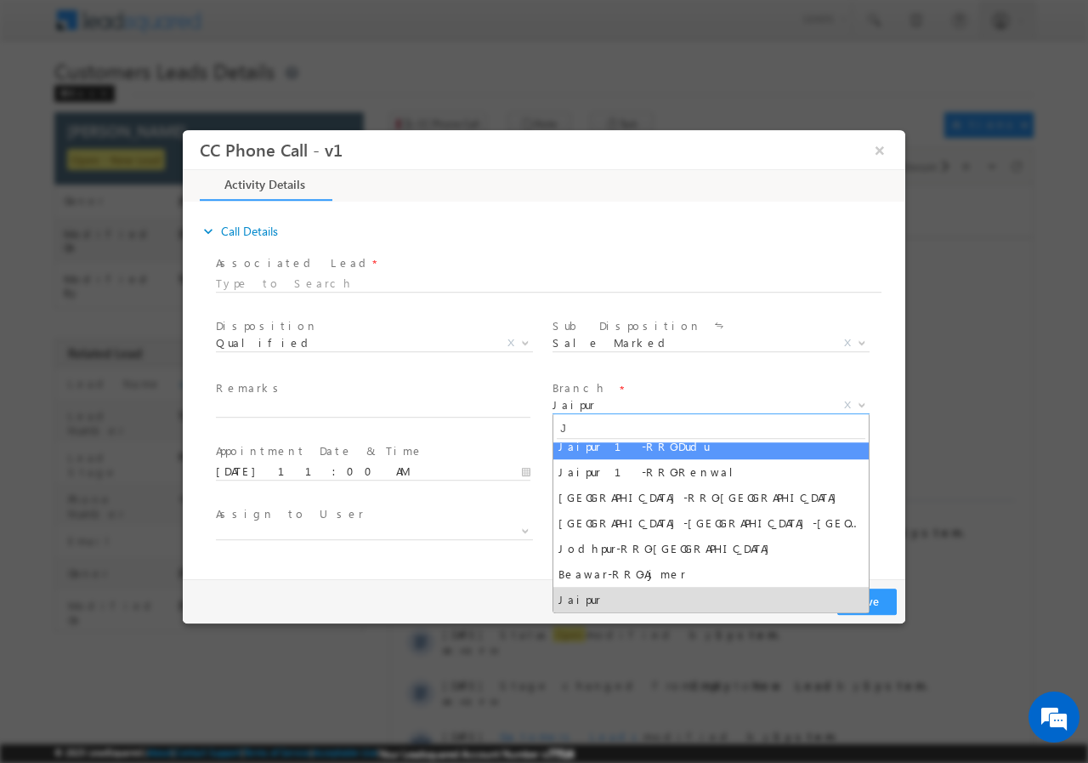
type input "J"
click at [644, 413] on span "J" at bounding box center [710, 427] width 315 height 28
click at [619, 431] on input "J" at bounding box center [711, 427] width 309 height 21
click at [627, 428] on input "J" at bounding box center [711, 427] width 309 height 21
click at [627, 426] on input "J" at bounding box center [711, 427] width 309 height 21
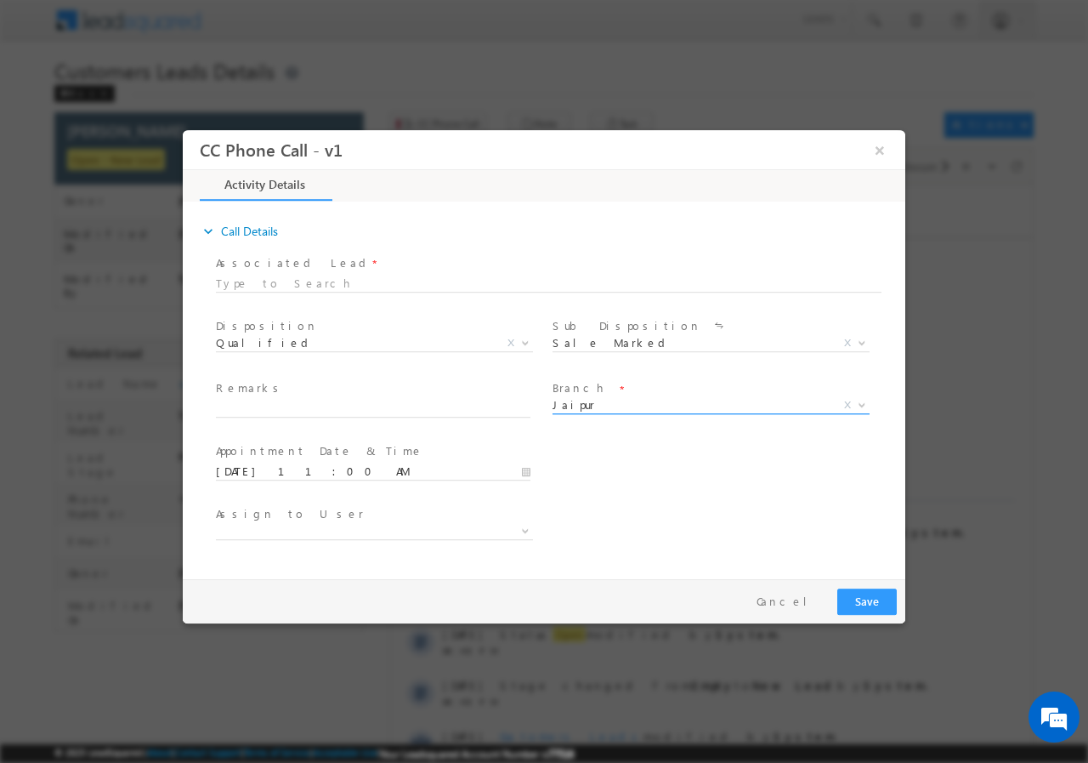
click at [632, 400] on span "Jaipur" at bounding box center [691, 403] width 276 height 15
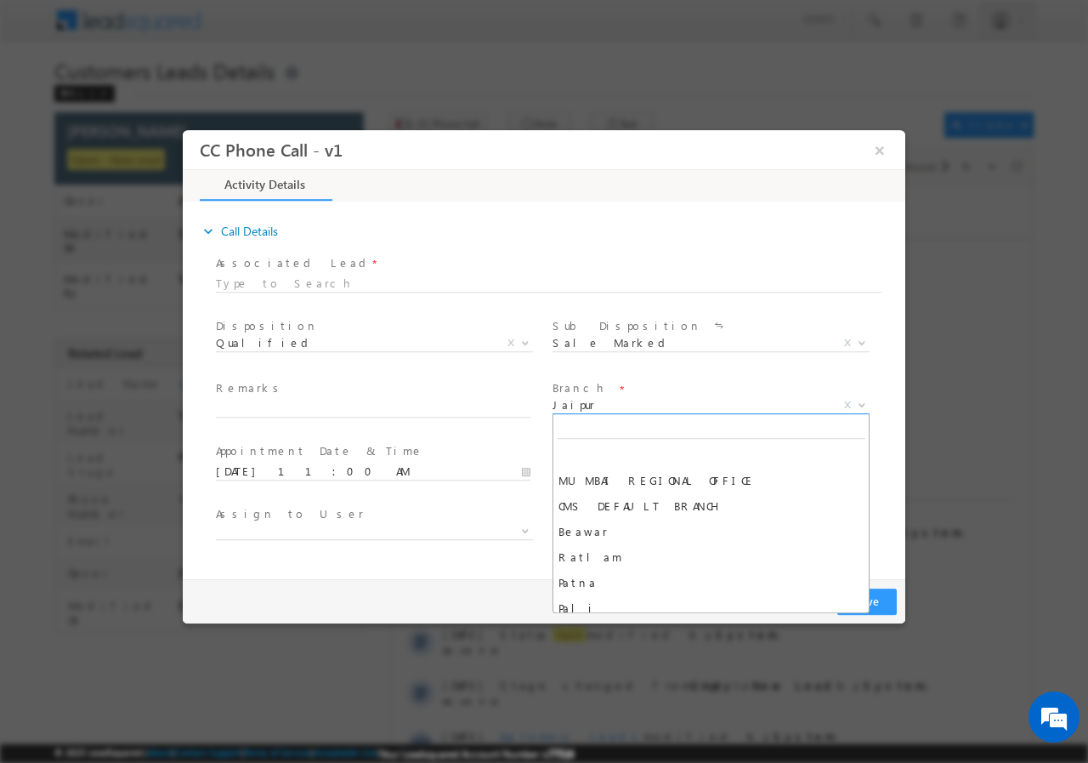
click at [635, 396] on span "Jaipur" at bounding box center [691, 403] width 276 height 15
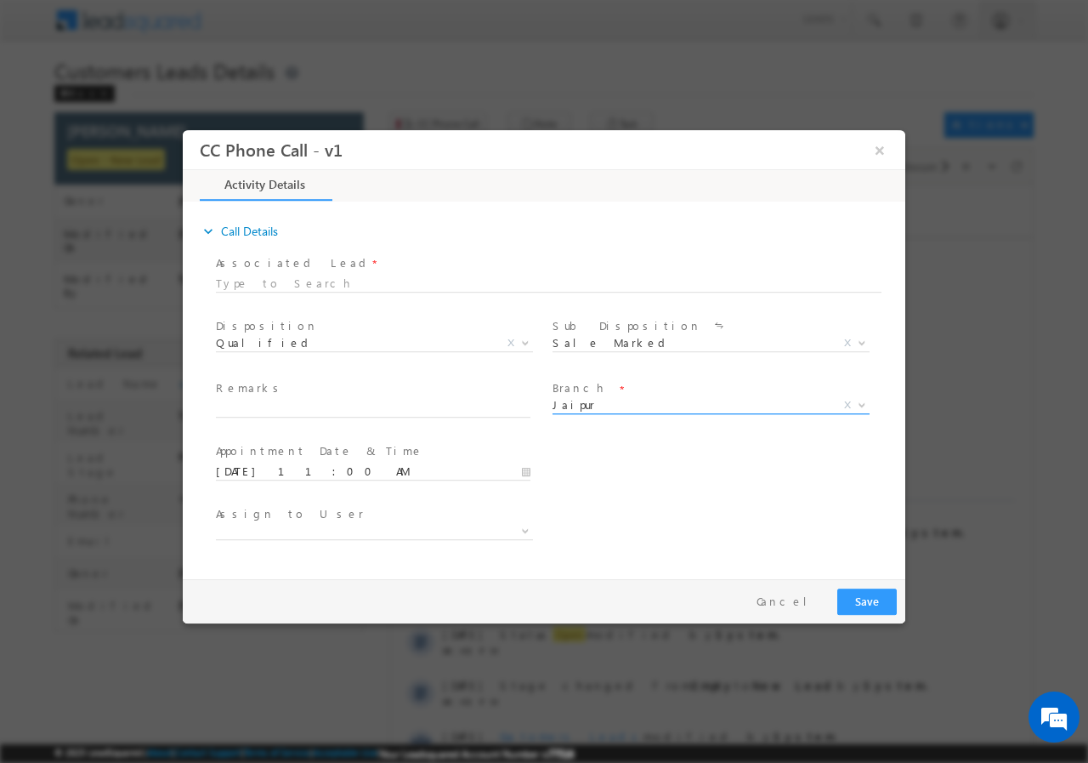
click at [657, 399] on span "Jaipur" at bounding box center [691, 403] width 276 height 15
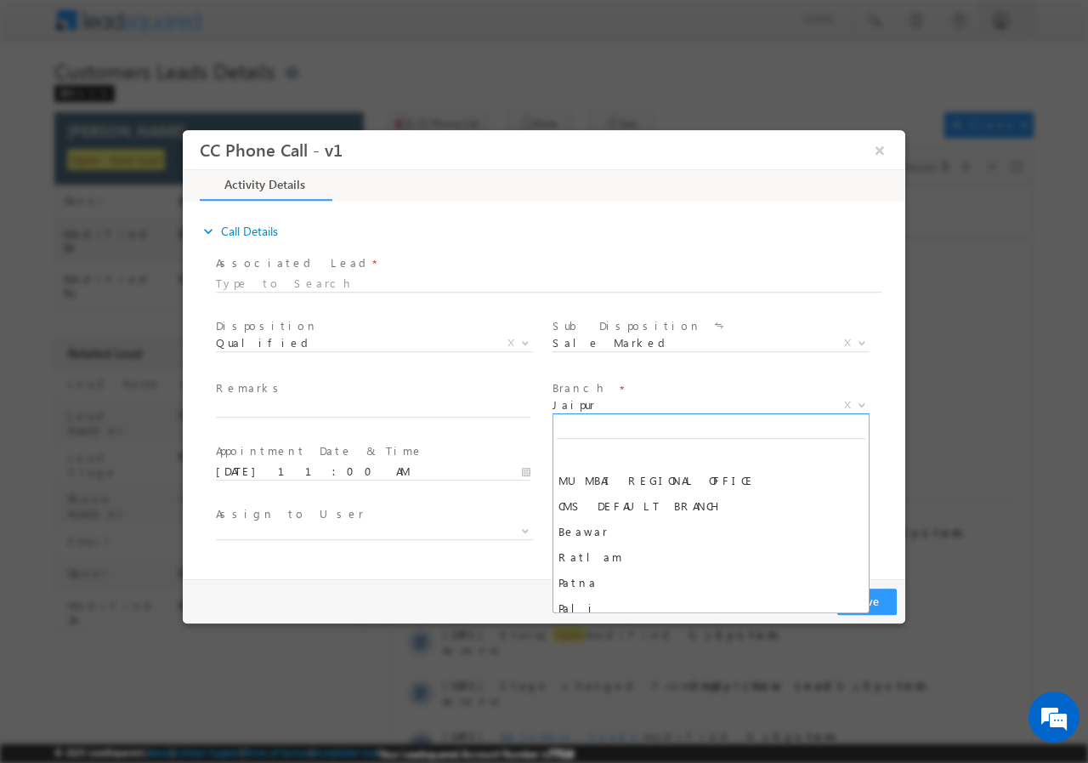
click at [771, 398] on span "Jaipur" at bounding box center [691, 403] width 276 height 15
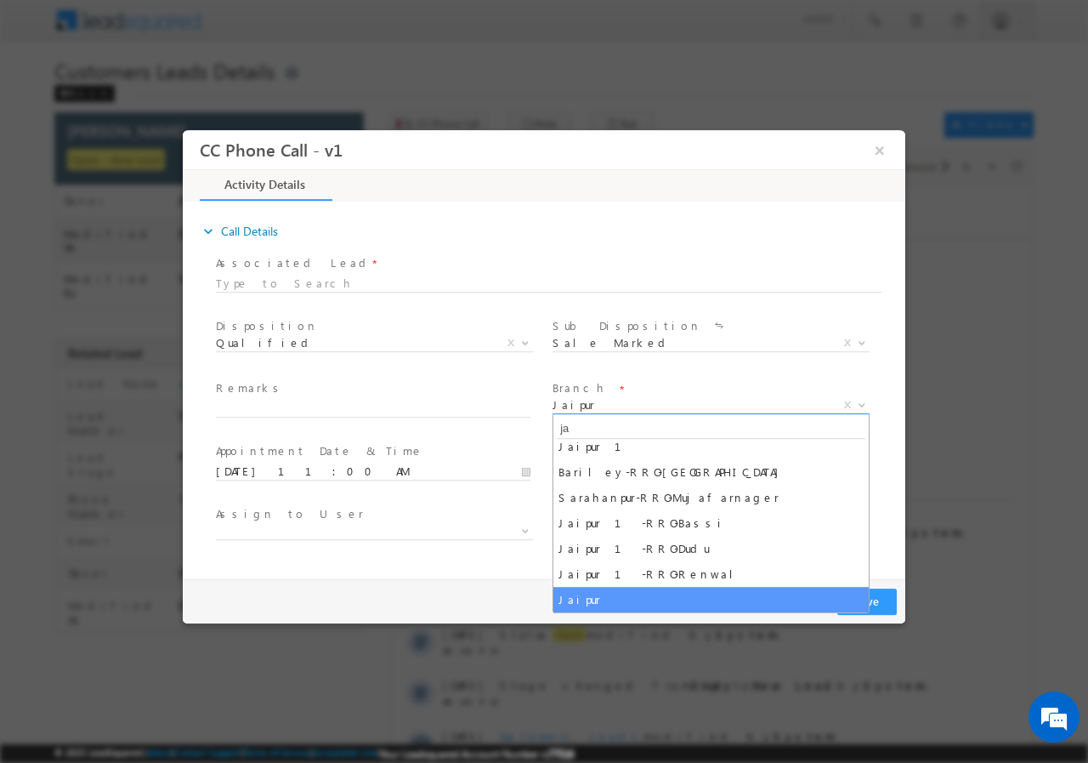
scroll to position [60, 0]
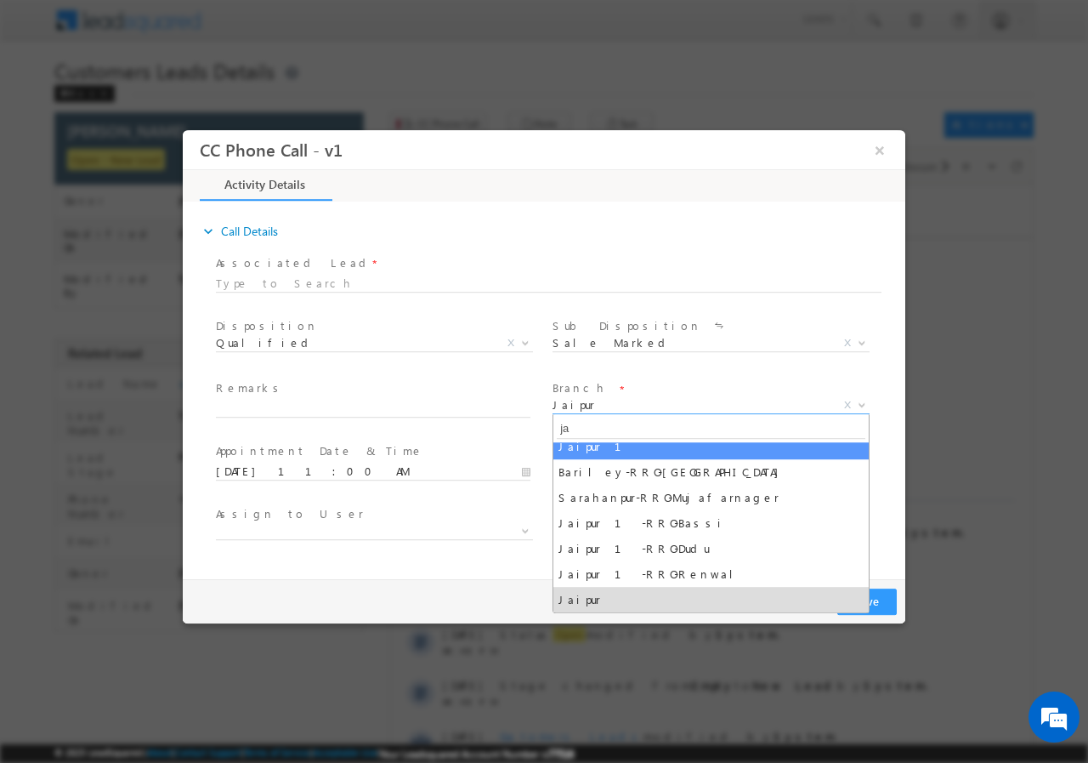
drag, startPoint x: 719, startPoint y: 437, endPoint x: 721, endPoint y: 446, distance: 9.5
click at [719, 438] on span "ja" at bounding box center [710, 427] width 315 height 28
type input "ja"
select select "Jaipur 1"
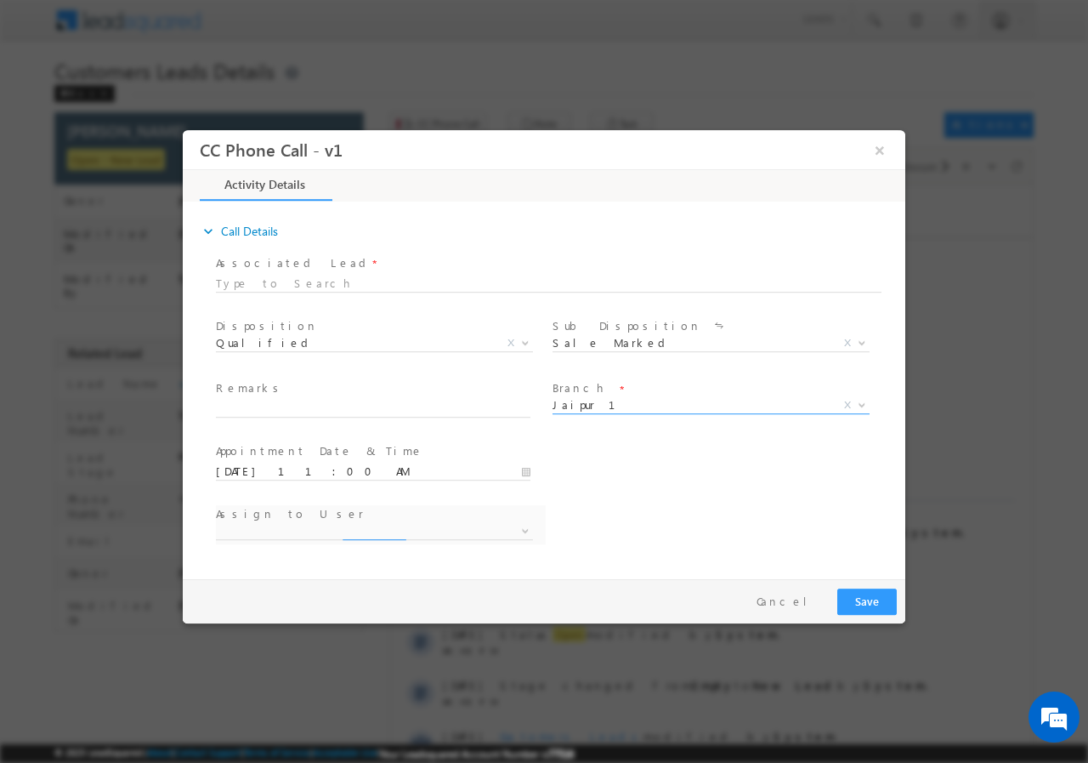
select select "ankit.yadav@sgrlimited.in"
click at [393, 400] on input "text" at bounding box center [373, 408] width 315 height 17
click at [289, 401] on input "text" at bounding box center [373, 408] width 315 height 17
paste input "Kailash Jangid // 976504 // VB_Know_More // 9602274817 // Jaipur -303905 // SOC…"
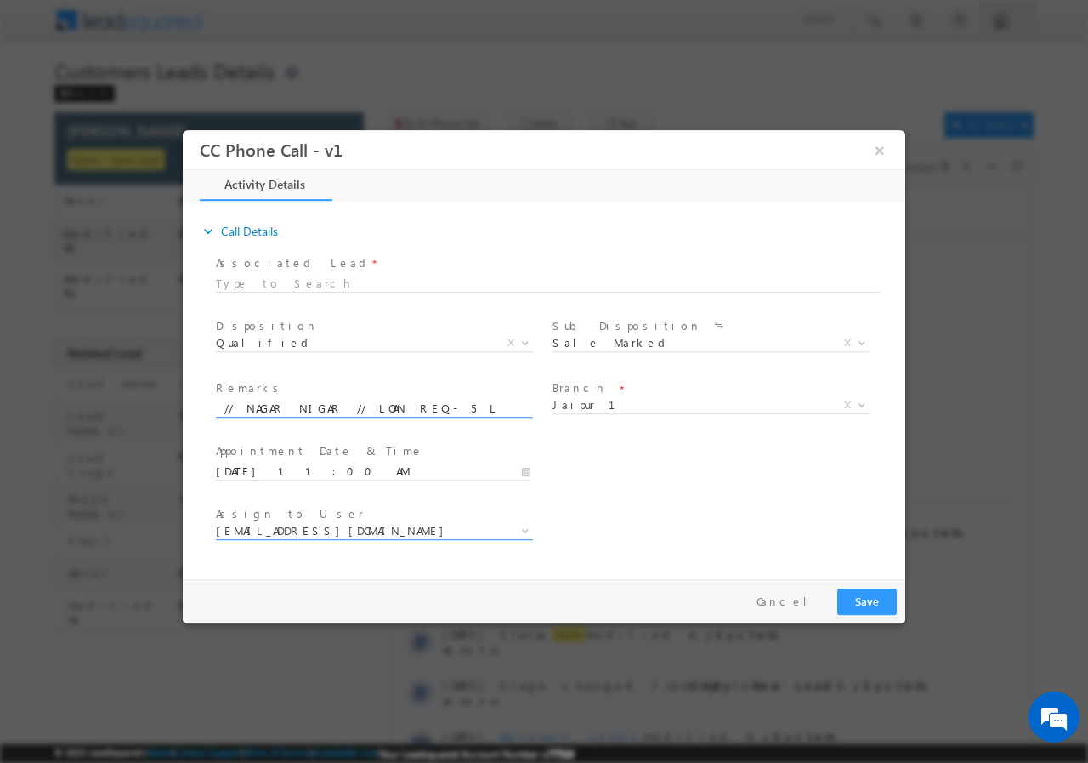
type input "Kailash Jangid // 976504 // VB_Know_More // 9602274817 // Jaipur -303905 // SOC…"
click at [507, 512] on span "Assign to User *" at bounding box center [373, 513] width 314 height 19
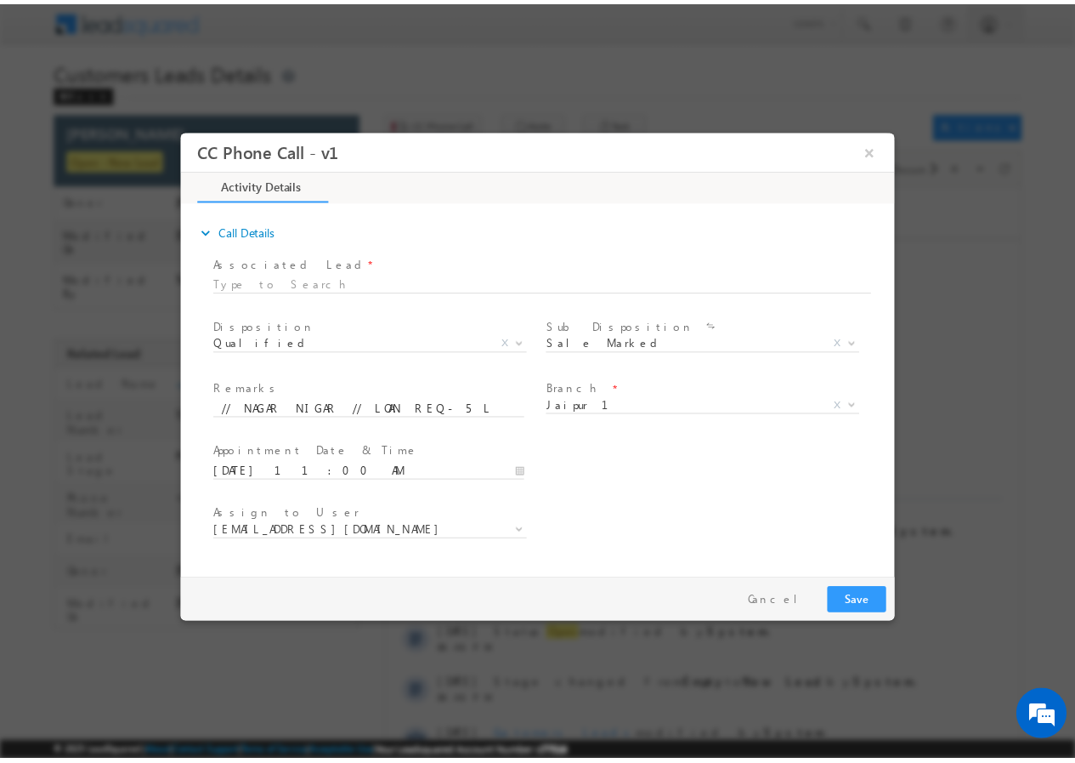
scroll to position [0, 0]
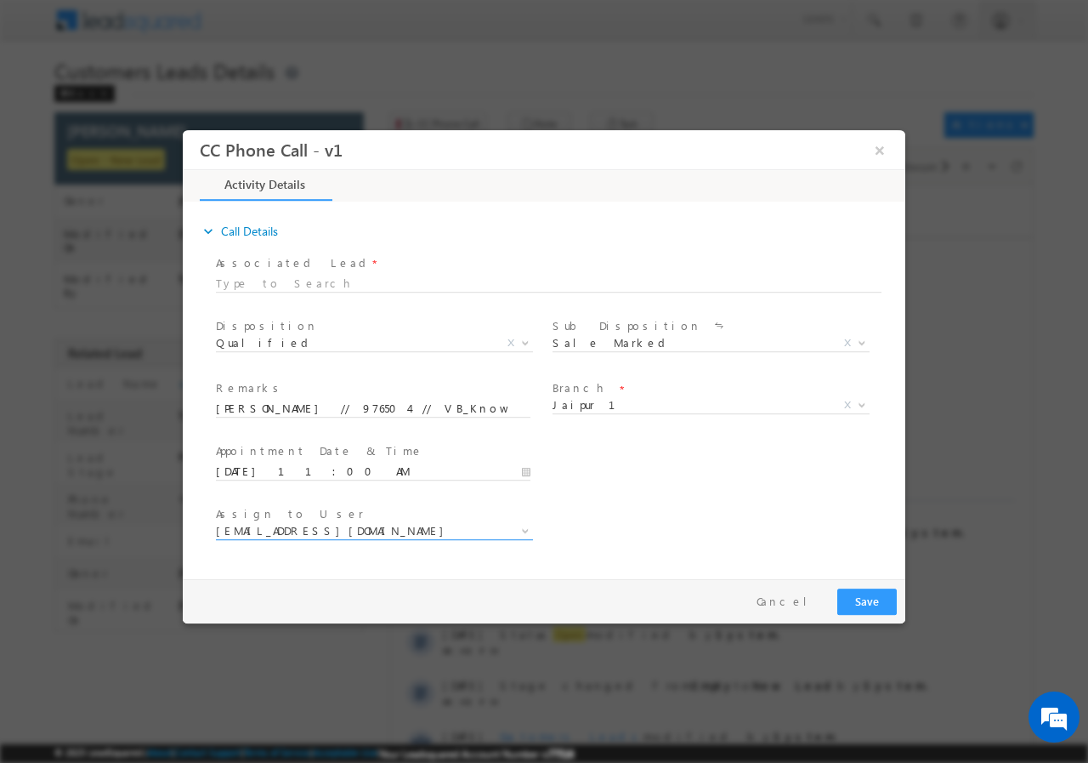
click at [501, 530] on span "ankit.yadav@sgrlimited.in" at bounding box center [374, 530] width 317 height 17
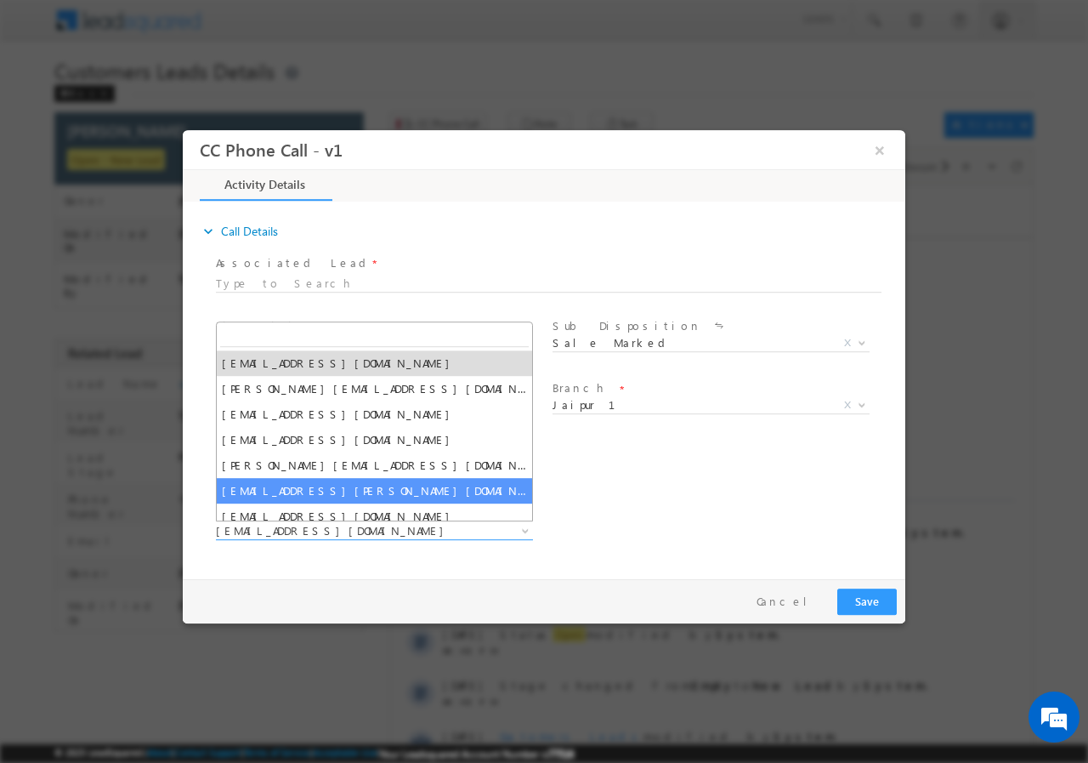
paste input "[EMAIL_ADDRESS][PERSON_NAME][DOMAIN_NAME]"
type input "[EMAIL_ADDRESS][PERSON_NAME][DOMAIN_NAME]"
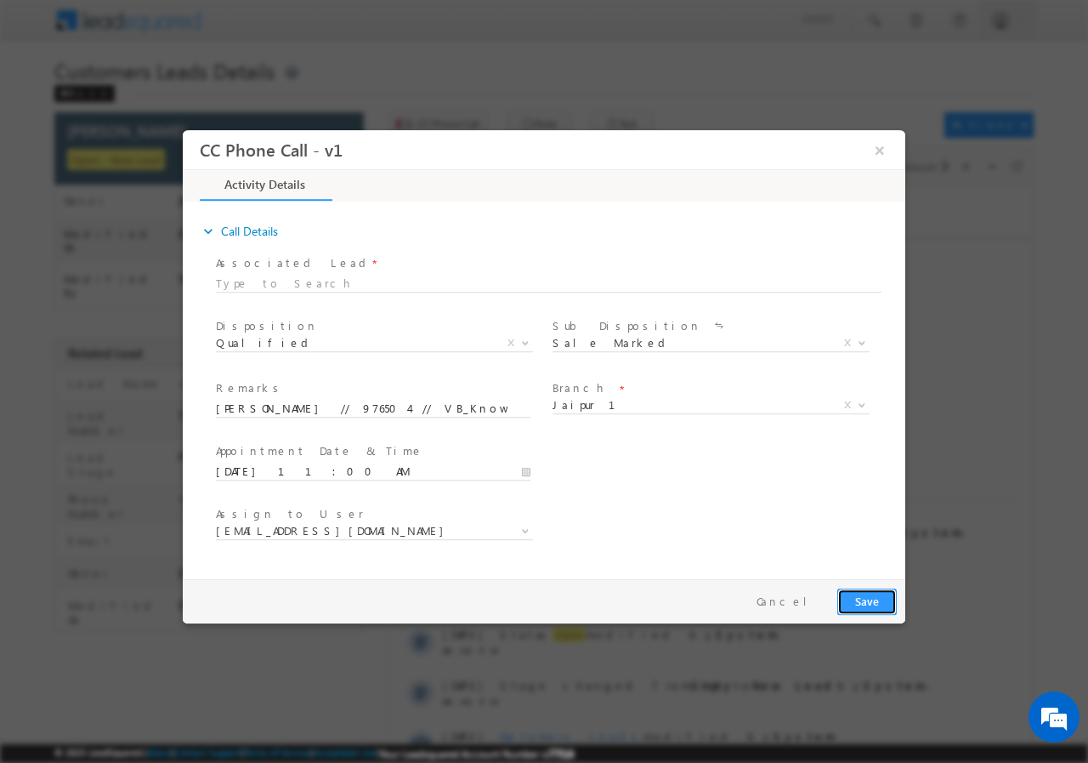
click at [872, 604] on button "Save" at bounding box center [867, 600] width 60 height 26
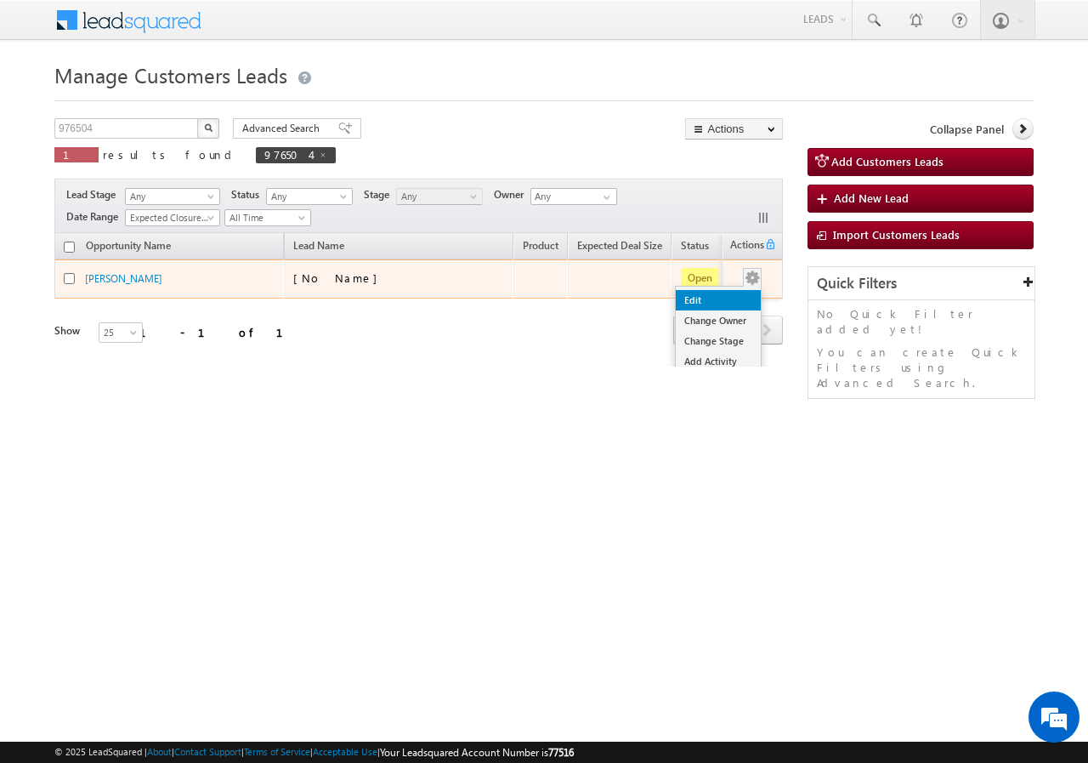
click at [724, 292] on link "Edit" at bounding box center [718, 300] width 85 height 20
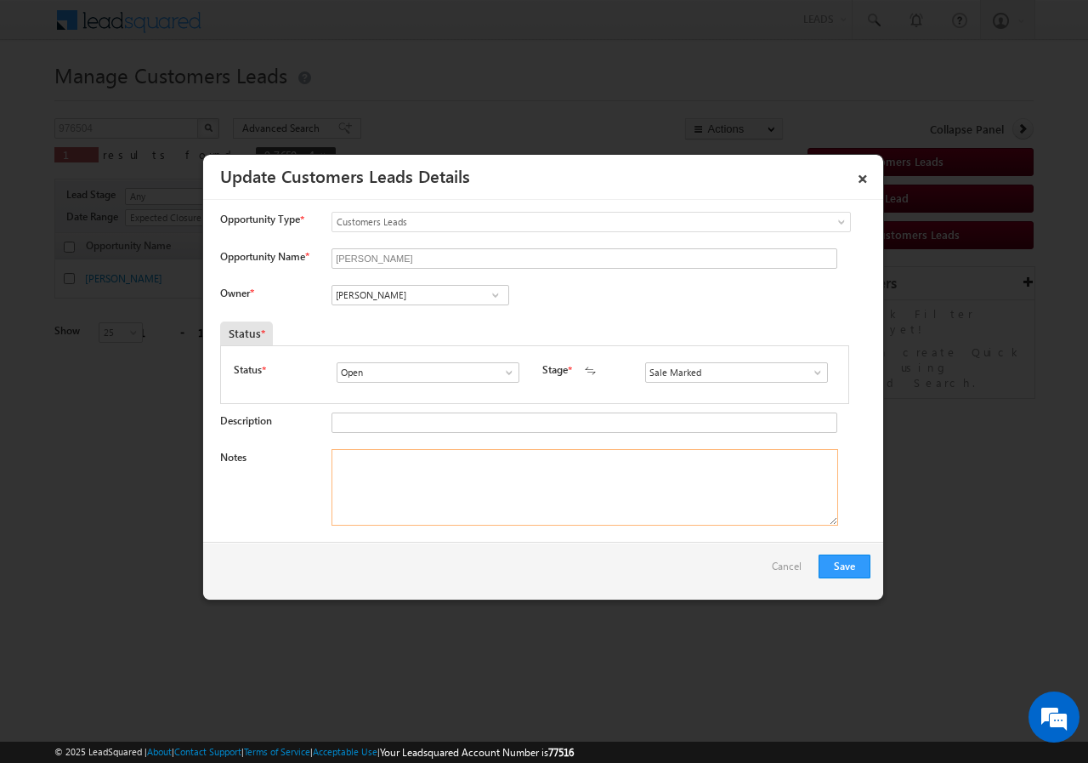
click at [493, 474] on textarea "Notes" at bounding box center [585, 487] width 507 height 77
click at [400, 290] on input "[PERSON_NAME]" at bounding box center [421, 295] width 178 height 20
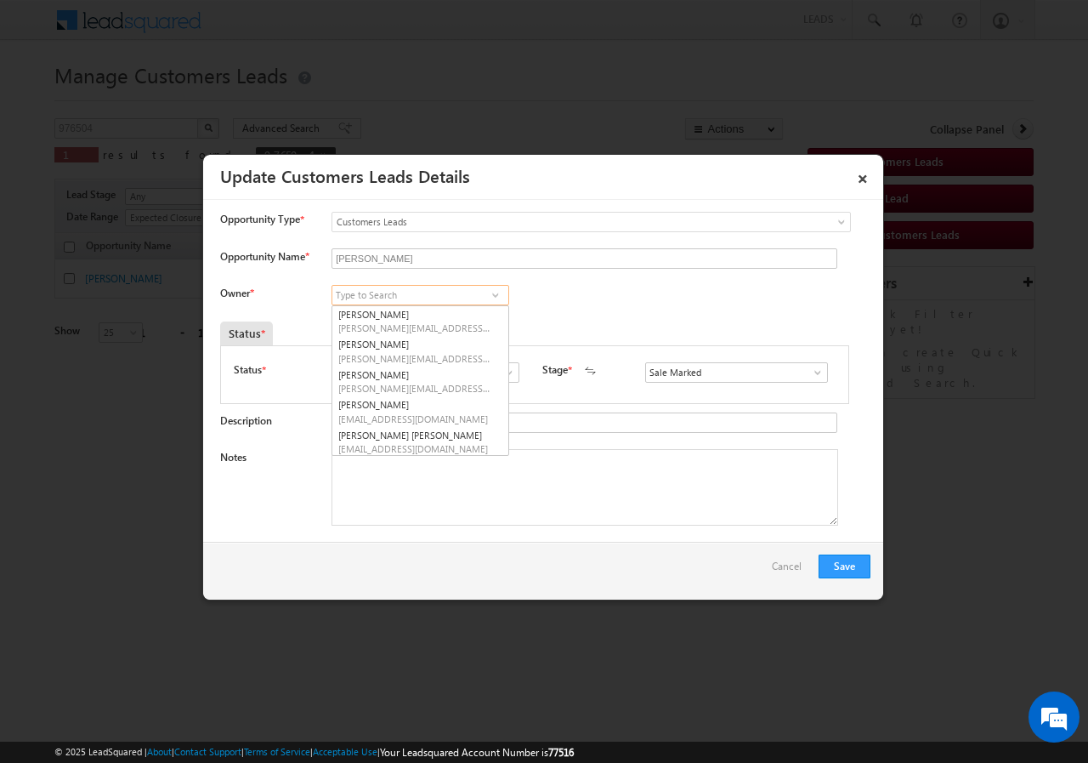
paste input "[PERSON_NAME]"
type input "S"
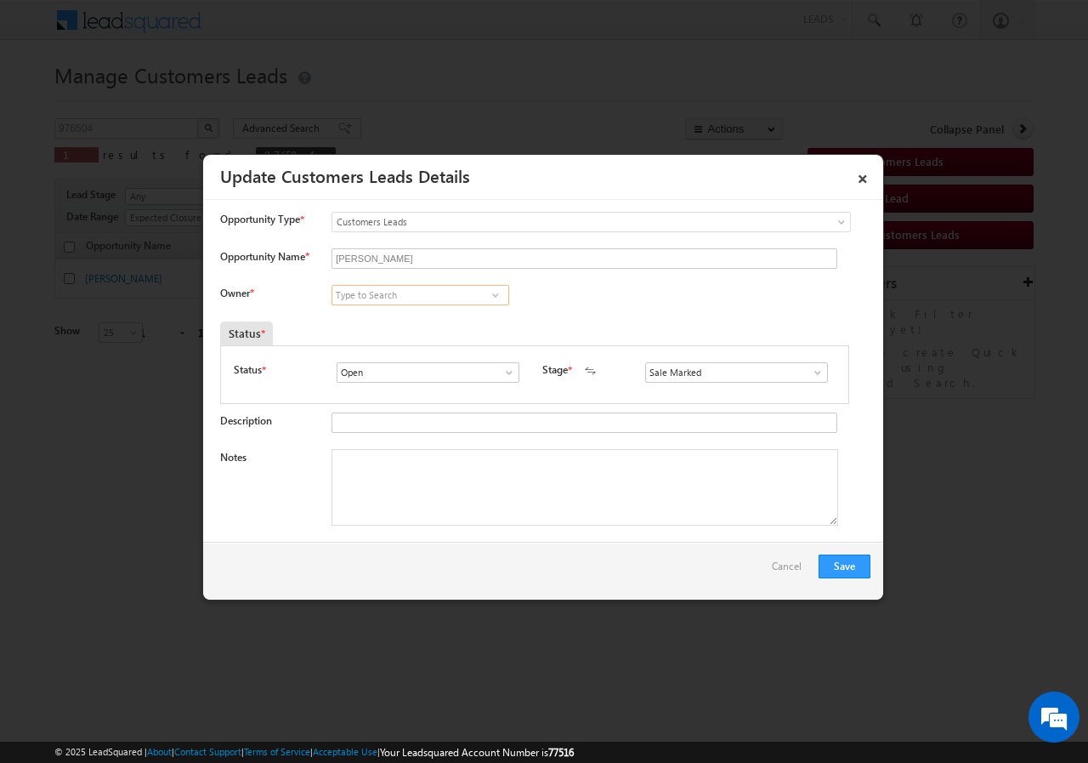
click at [424, 295] on input at bounding box center [421, 295] width 178 height 20
paste input "santosh.kanwer@sgrlimited.in"
type input "santosh.kanwer@sgrlimited.in"
click at [864, 173] on link "×" at bounding box center [862, 176] width 29 height 30
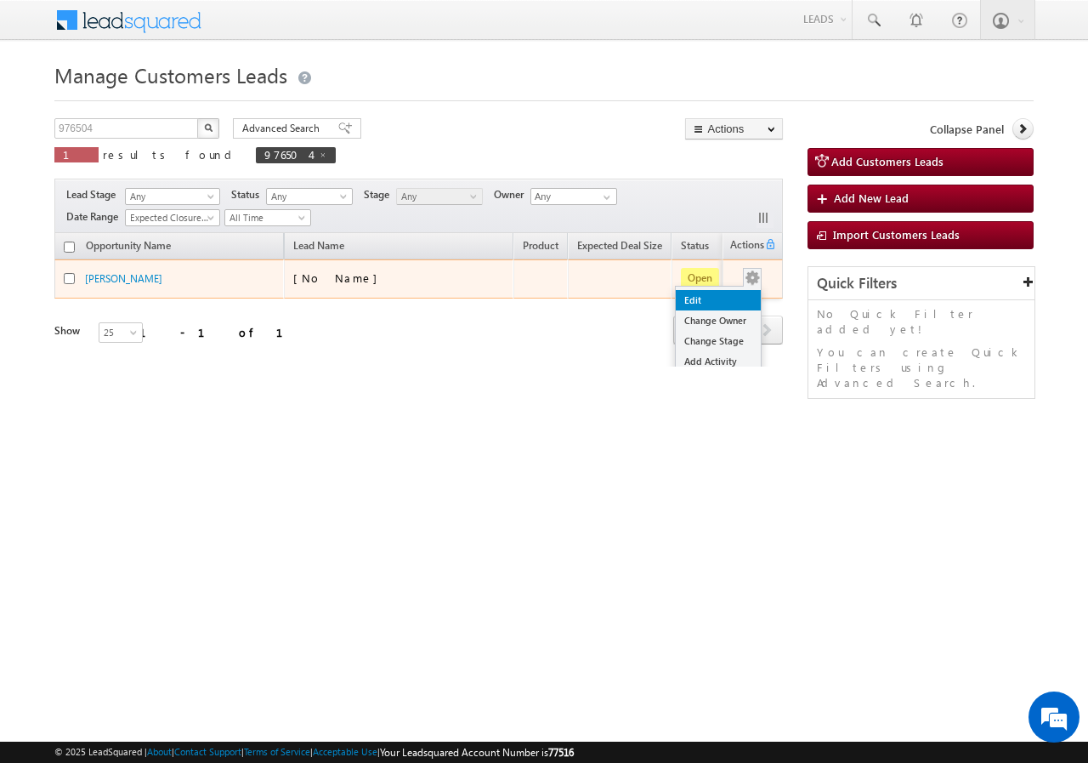
click at [717, 297] on link "Edit" at bounding box center [718, 300] width 85 height 20
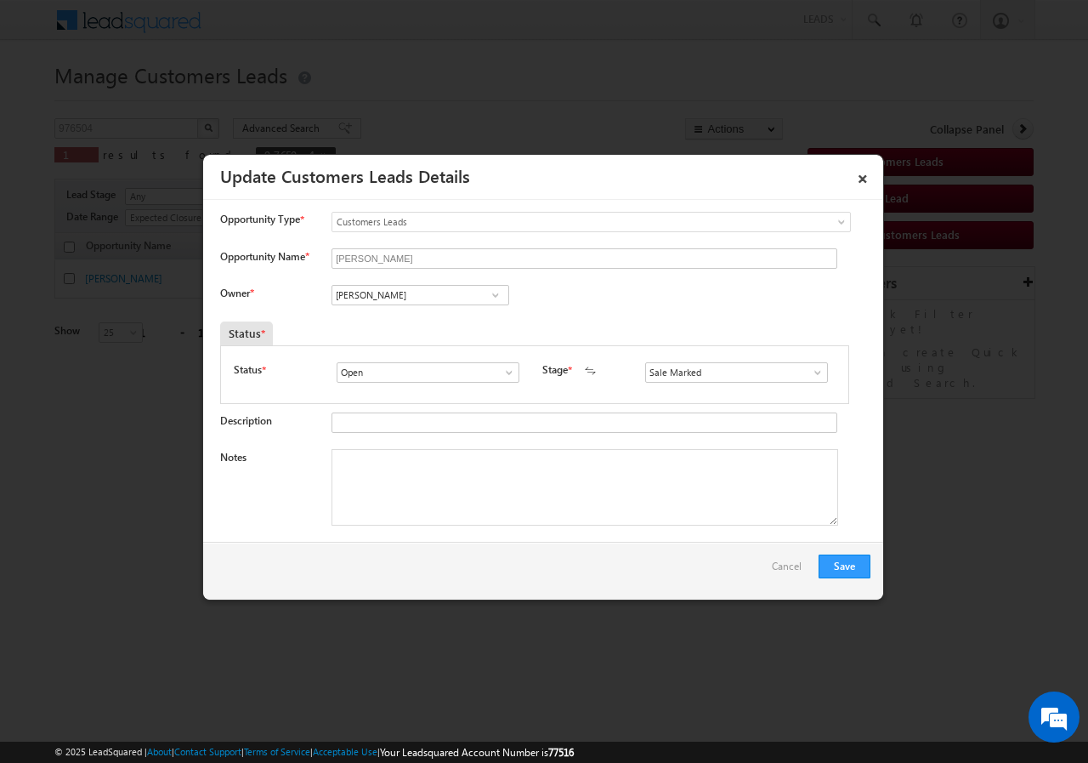
click at [498, 292] on span at bounding box center [495, 295] width 17 height 14
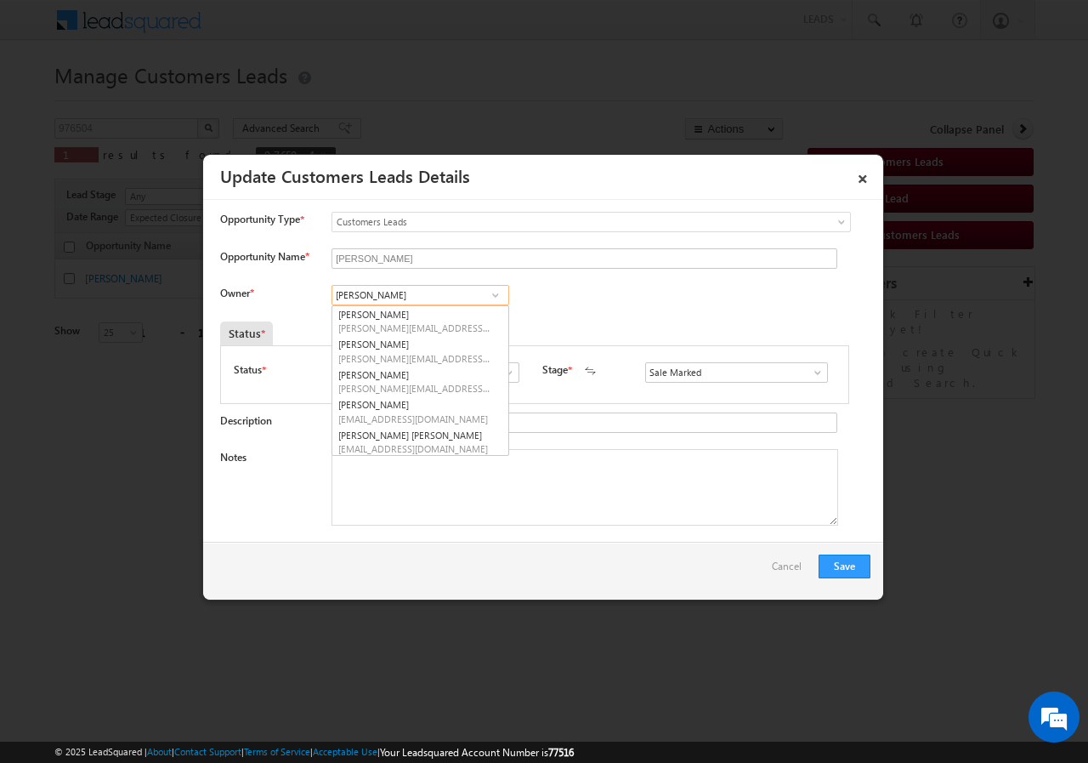
click at [462, 292] on input "Ankit Yadav" at bounding box center [421, 295] width 178 height 20
type input "A"
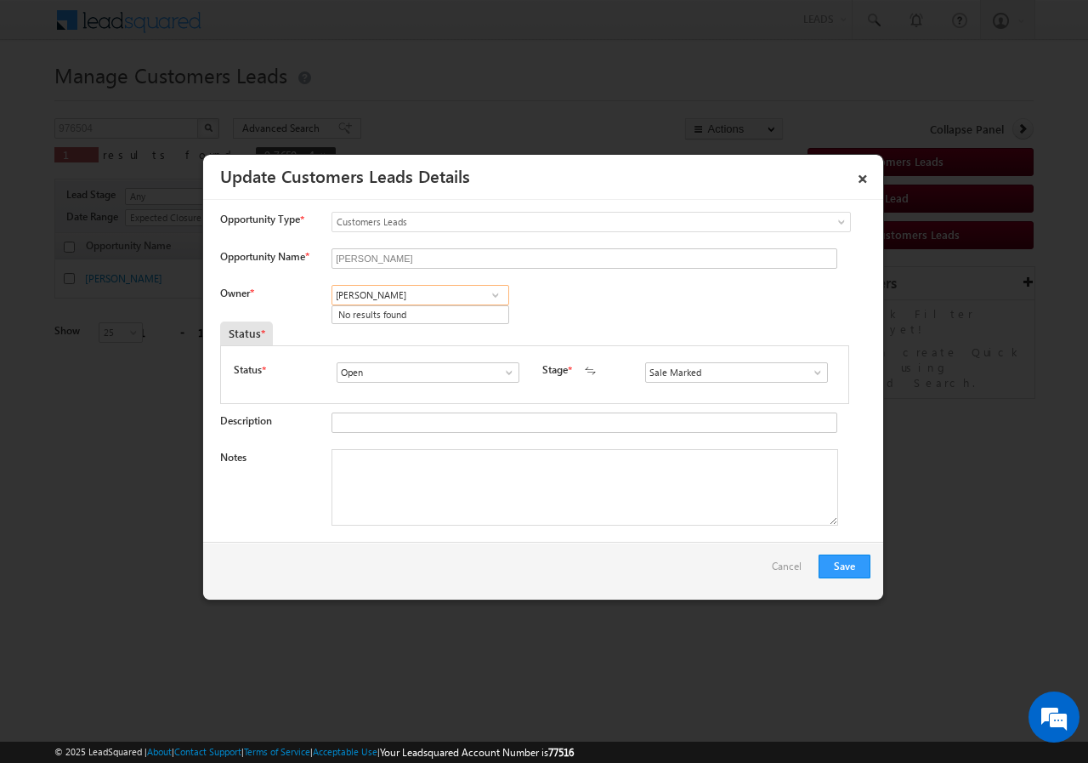
type input "santanu"
click at [492, 291] on span at bounding box center [495, 295] width 17 height 14
type input "Santn"
click at [394, 295] on input at bounding box center [421, 295] width 178 height 20
drag, startPoint x: 445, startPoint y: 320, endPoint x: 447, endPoint y: 330, distance: 10.5
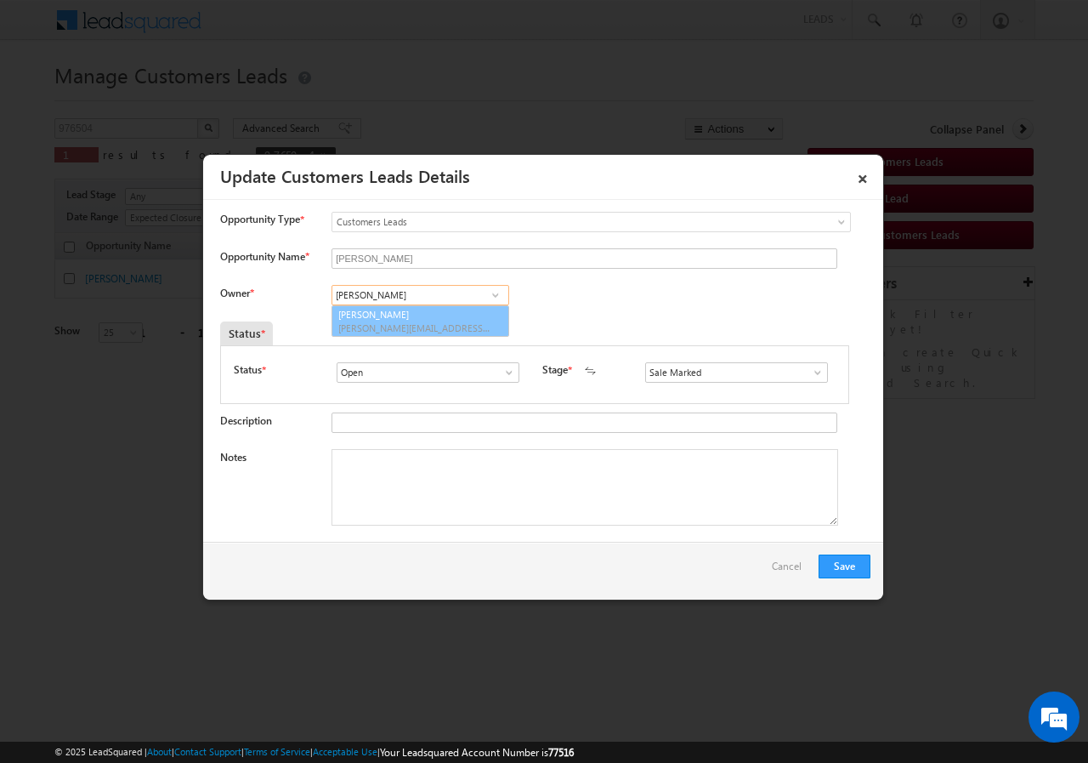
click at [446, 320] on link "Shantanu Singh shantanu.singh@sgrlimited.in" at bounding box center [421, 321] width 178 height 32
type input "[PERSON_NAME]"
drag, startPoint x: 392, startPoint y: 462, endPoint x: 389, endPoint y: 473, distance: 11.6
click at [391, 469] on textarea "Notes" at bounding box center [585, 487] width 507 height 77
paste textarea "Kailash Jangid // 976504 // VB_Know_More // 9602274817 // Jaipur -303905 // SOC…"
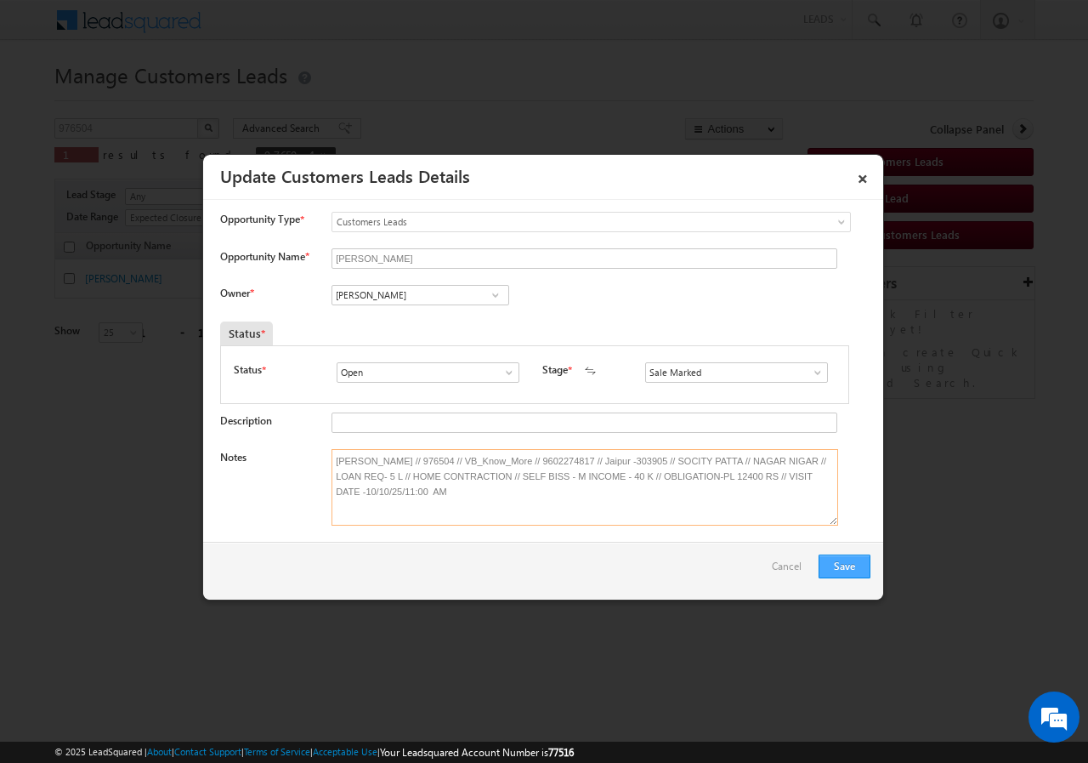
type textarea "Kailash Jangid // 976504 // VB_Know_More // 9602274817 // Jaipur -303905 // SOC…"
click at [837, 564] on button "Save" at bounding box center [845, 566] width 52 height 24
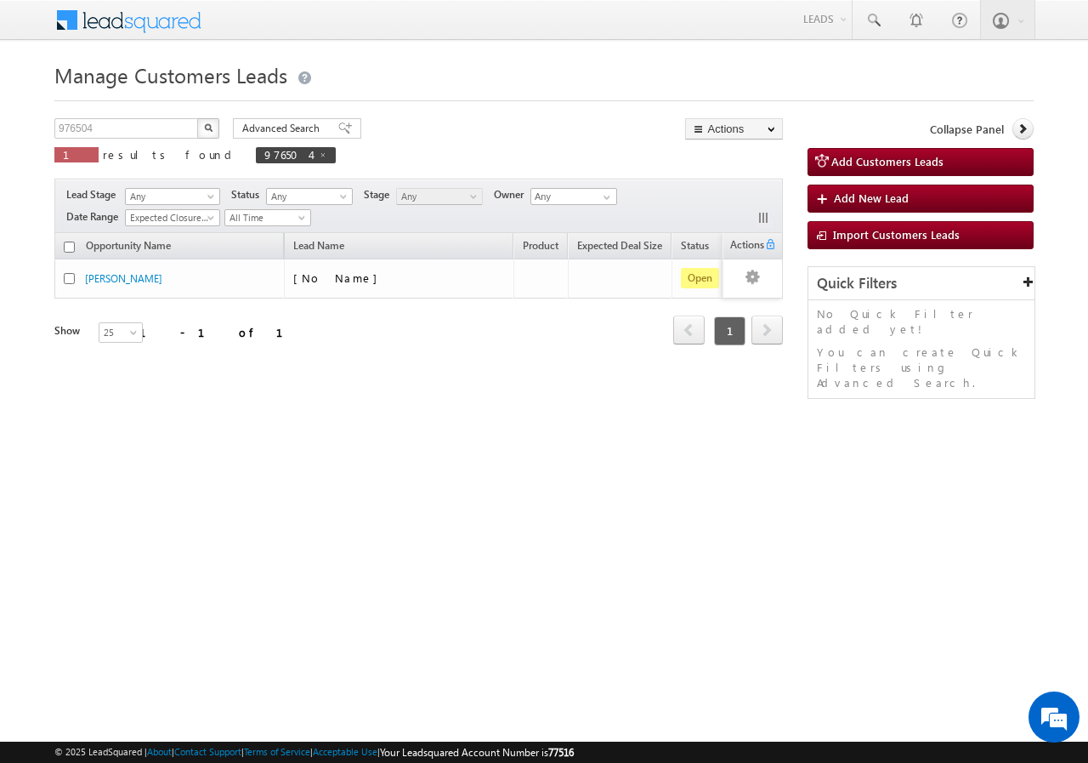
click at [718, 382] on div "Opportunity Name Lead Name Product Expected Deal Size Status Stage Owner Action…" at bounding box center [418, 312] width 729 height 159
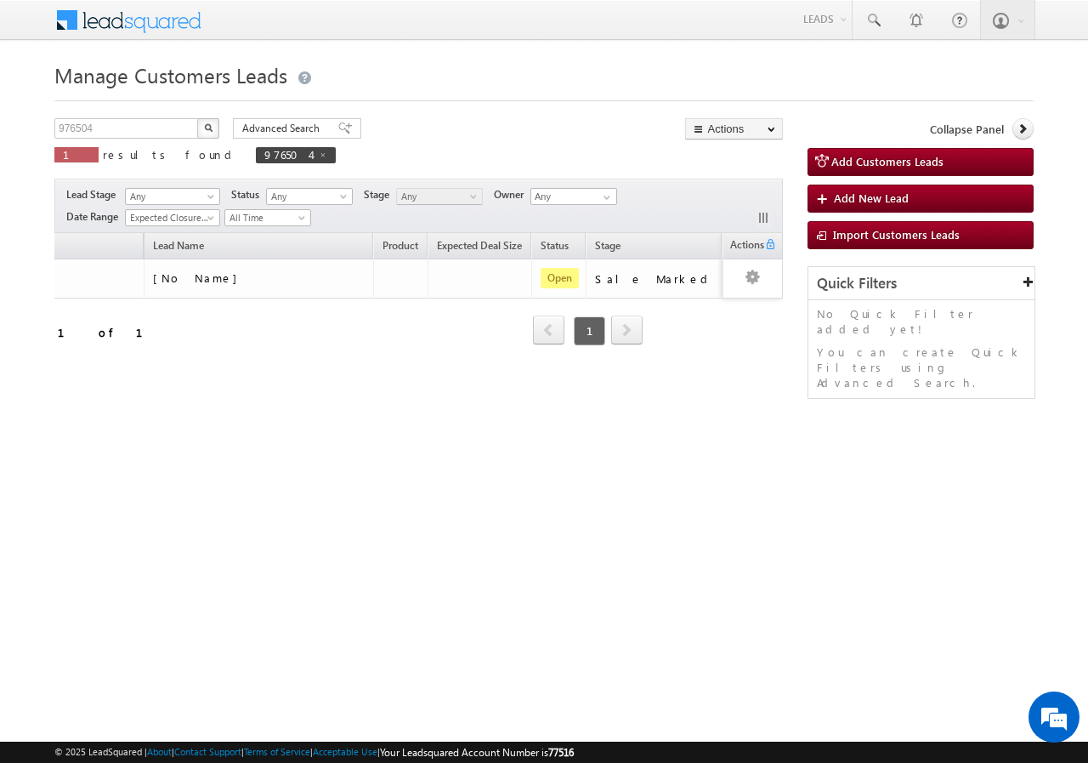
scroll to position [0, 178]
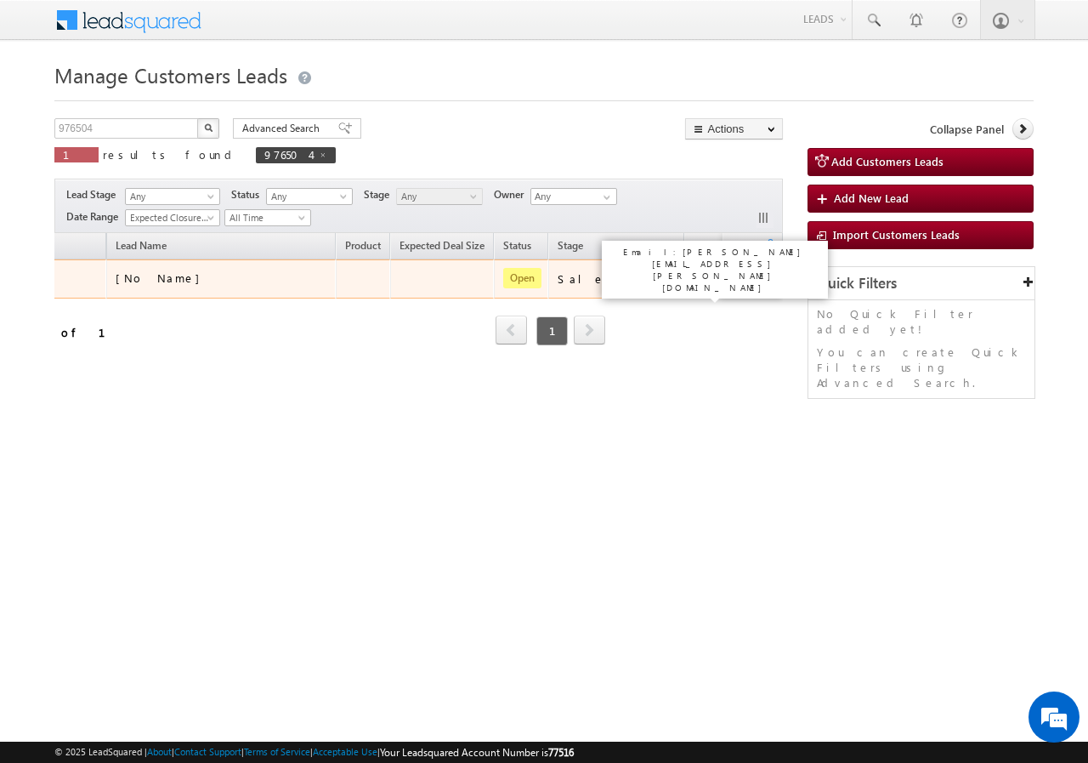
click at [694, 281] on div "[PERSON_NAME]" at bounding box center [749, 278] width 111 height 15
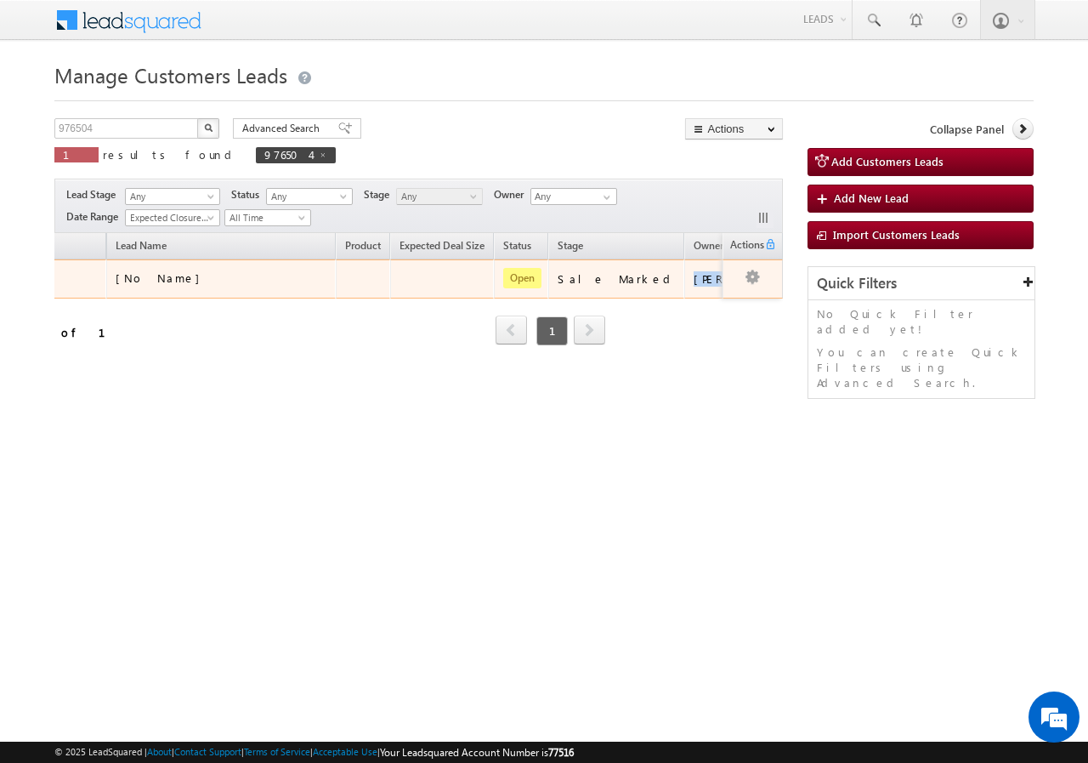
click at [694, 281] on div "[PERSON_NAME]" at bounding box center [749, 278] width 111 height 15
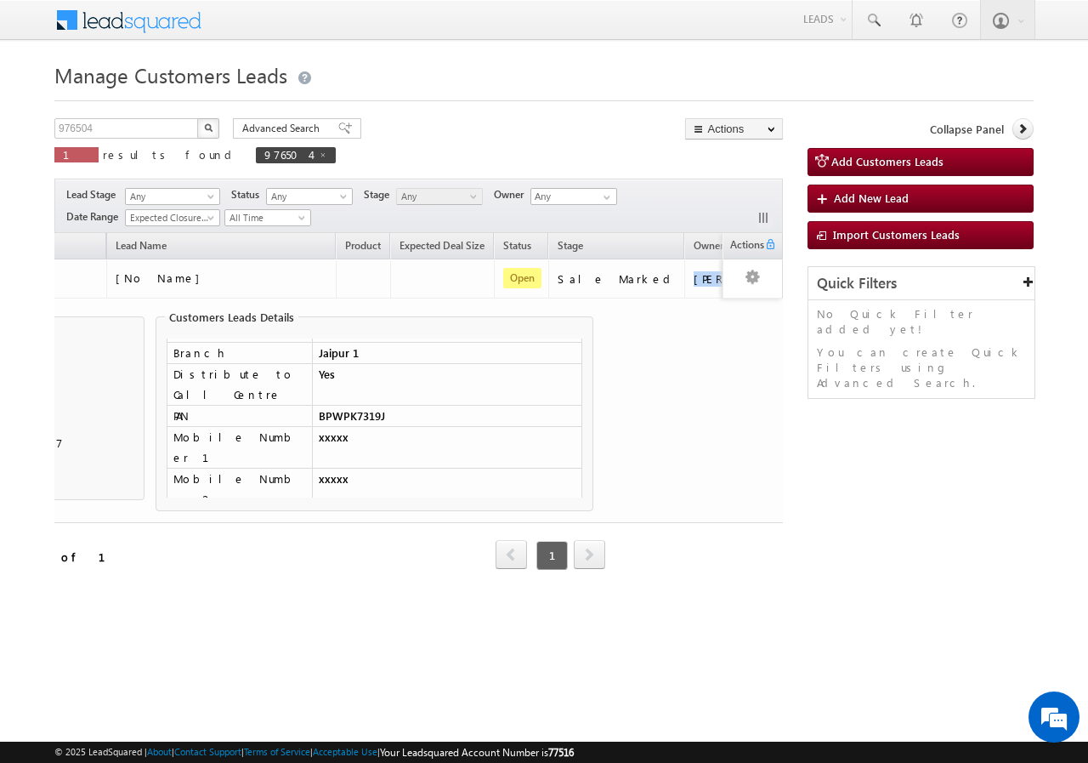
scroll to position [0, 0]
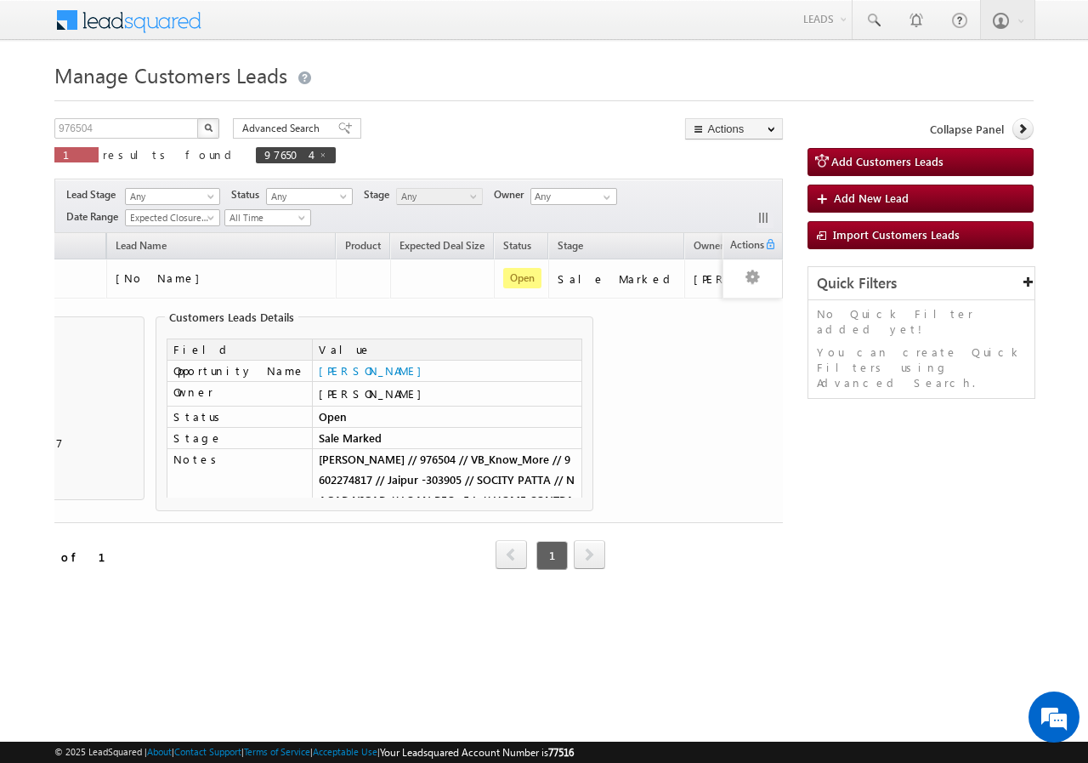
click at [597, 654] on html "Menu Yogesh Pandey sitar a15@k serve .co.i" at bounding box center [544, 329] width 1088 height 659
click at [598, 639] on html "Menu Yogesh Pandey sitar a15@k serve .co.i" at bounding box center [544, 329] width 1088 height 659
drag, startPoint x: 598, startPoint y: 639, endPoint x: 394, endPoint y: 530, distance: 231.2
click at [596, 638] on html "Menu Yogesh Pandey sitar a15@k serve .co.i" at bounding box center [544, 329] width 1088 height 659
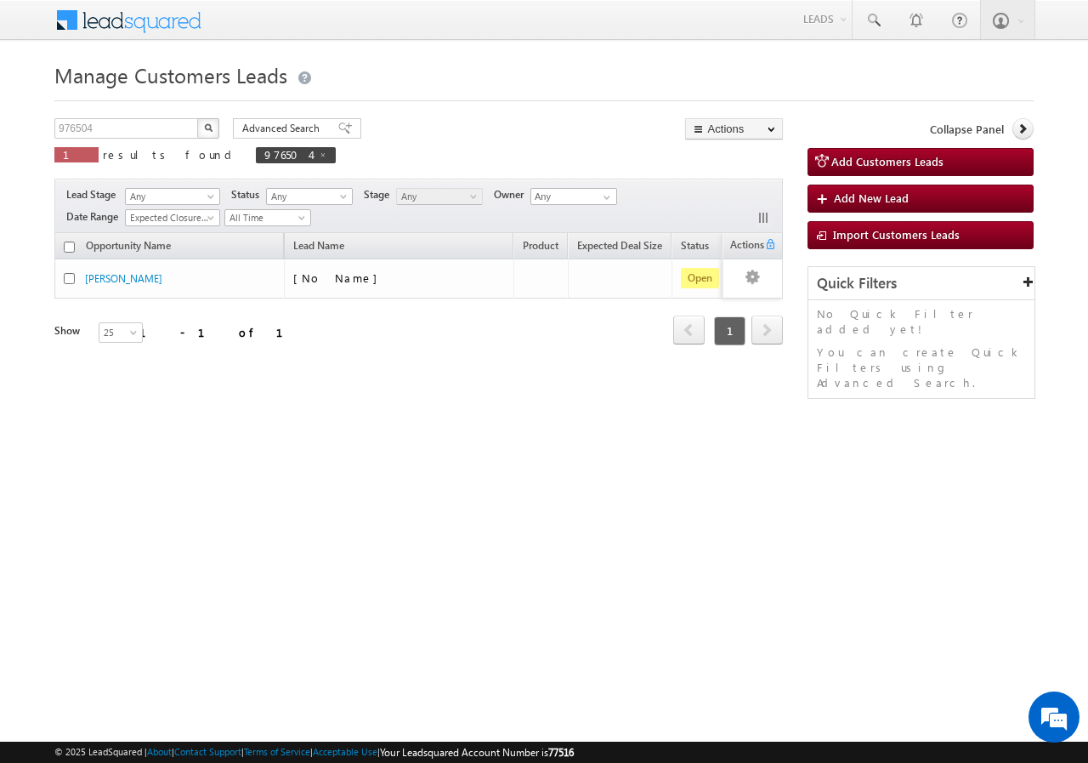
click at [749, 380] on div "Opportunity Name Lead Name Product Expected Deal Size Status Stage Owner Action…" at bounding box center [418, 312] width 729 height 159
